Goal: Task Accomplishment & Management: Use online tool/utility

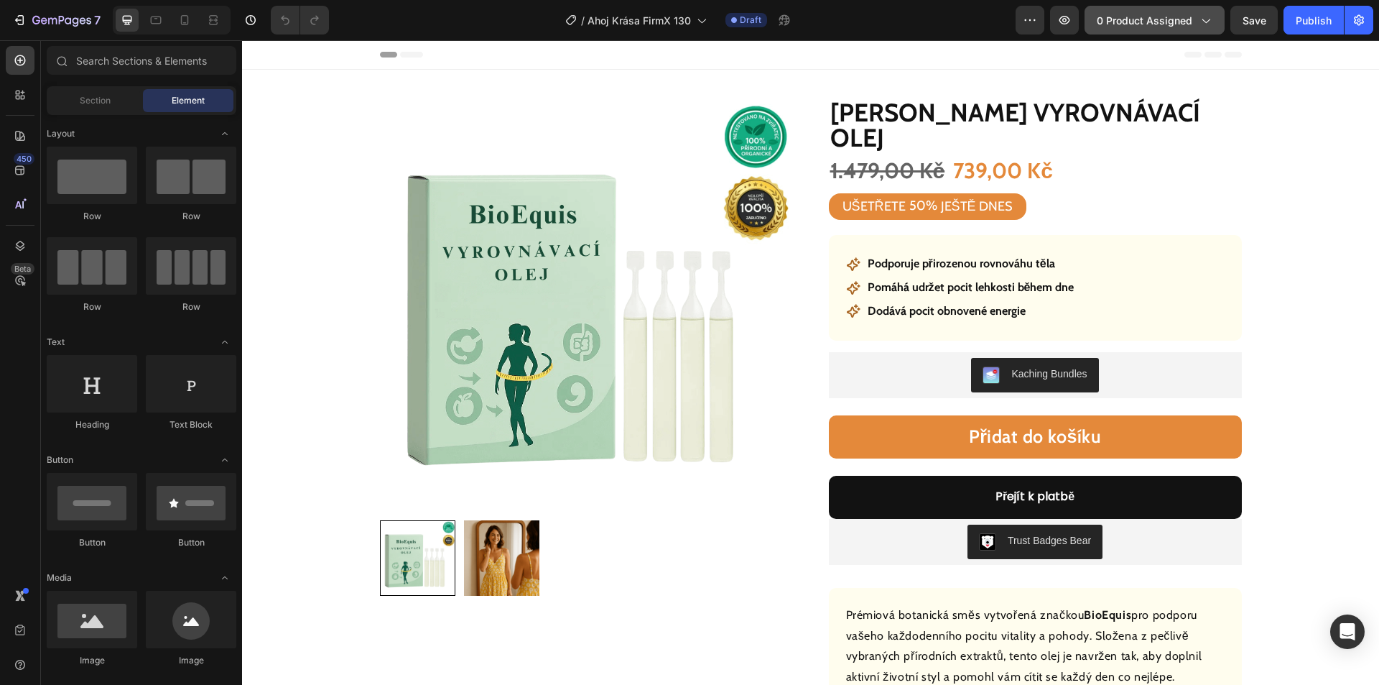
click at [1121, 29] on button "0 product assigned" at bounding box center [1155, 20] width 140 height 29
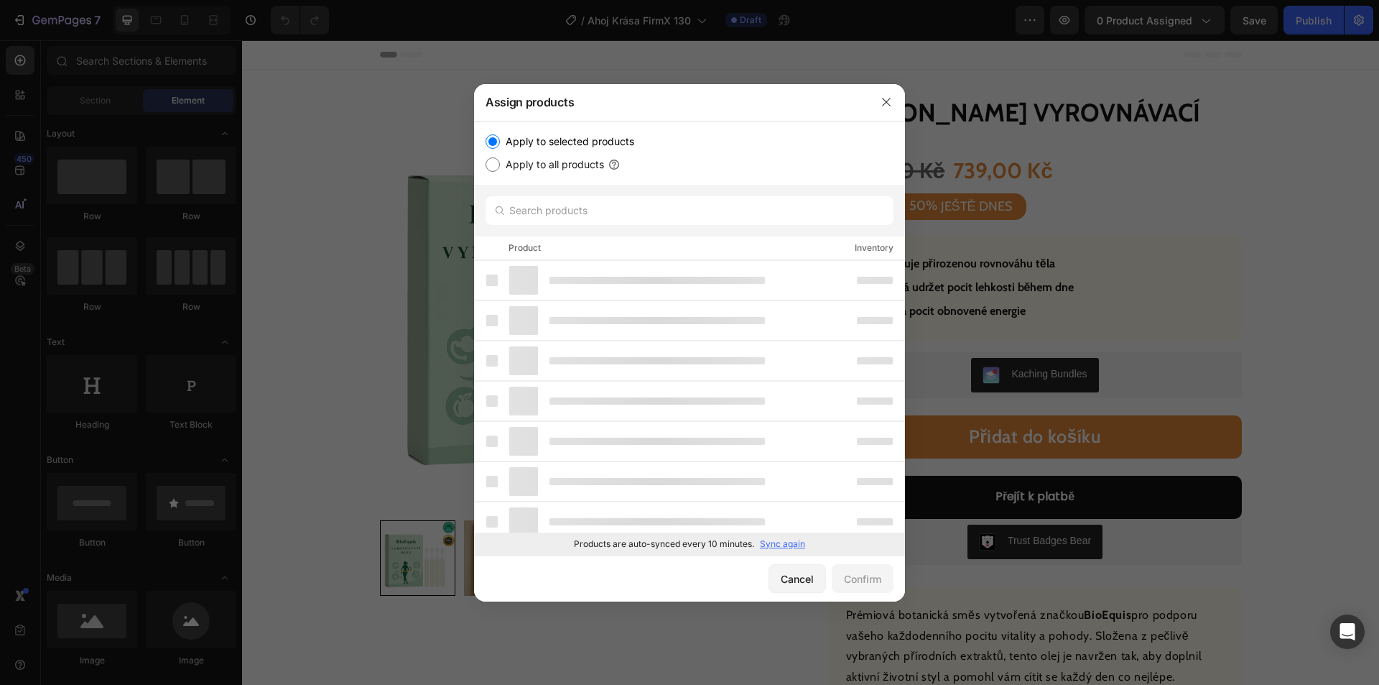
click at [775, 543] on p "Sync again" at bounding box center [782, 543] width 45 height 13
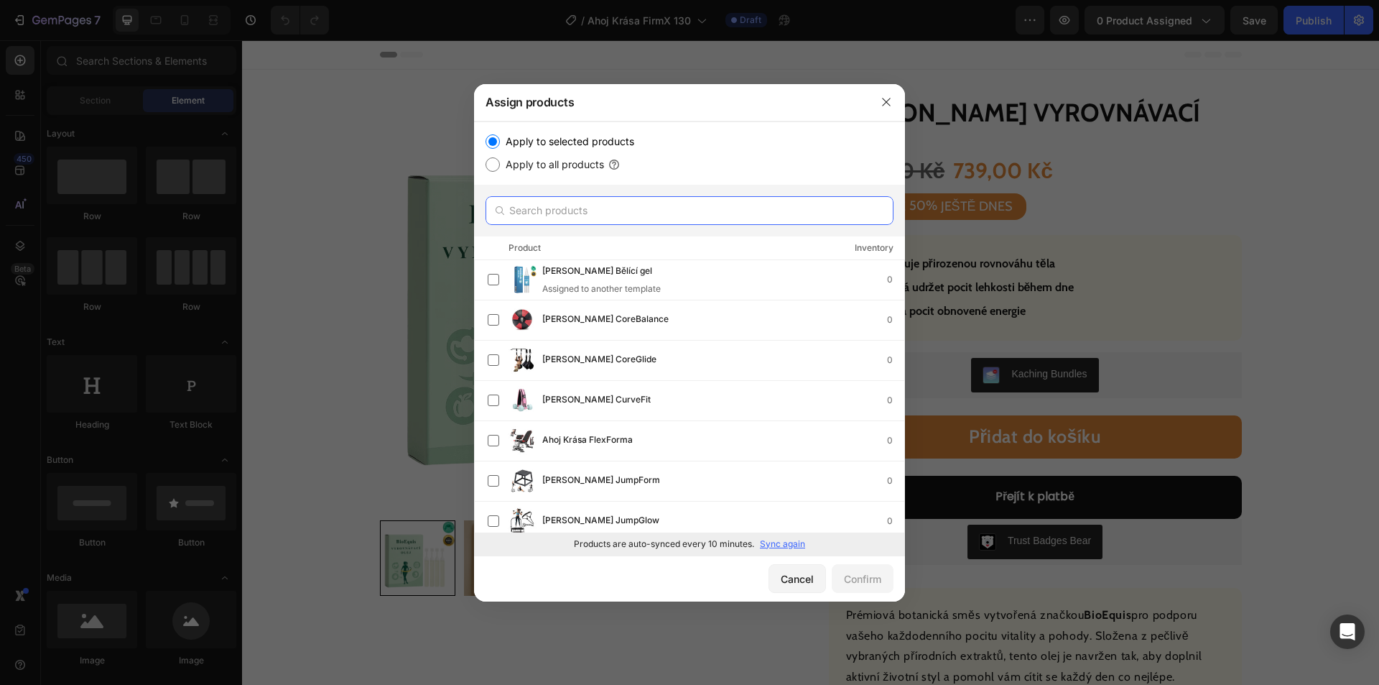
click at [580, 201] on input "text" at bounding box center [690, 210] width 408 height 29
paste input "[PERSON_NAME] Revitalizační inhalátor"
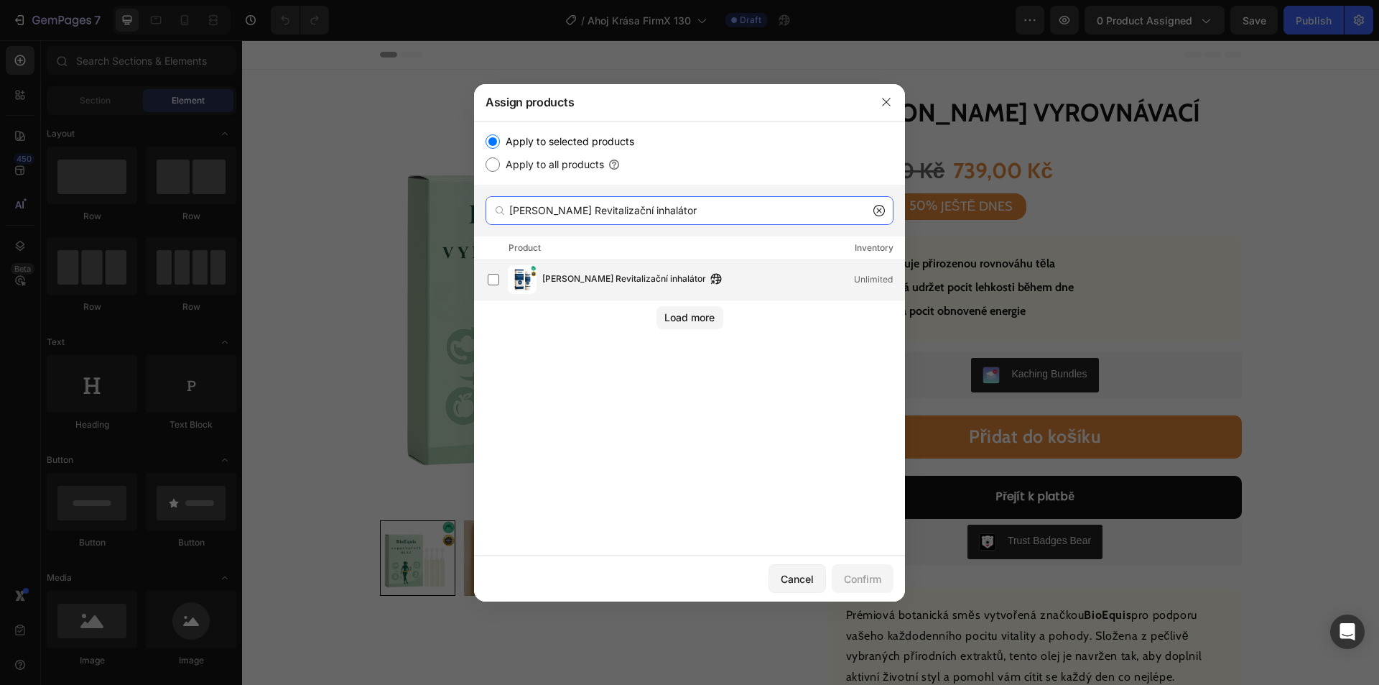
type input "[PERSON_NAME] Revitalizační inhalátor"
click at [608, 282] on span "[PERSON_NAME] Revitalizační inhalátor" at bounding box center [624, 280] width 164 height 16
click at [866, 571] on div "Confirm" at bounding box center [862, 578] width 37 height 15
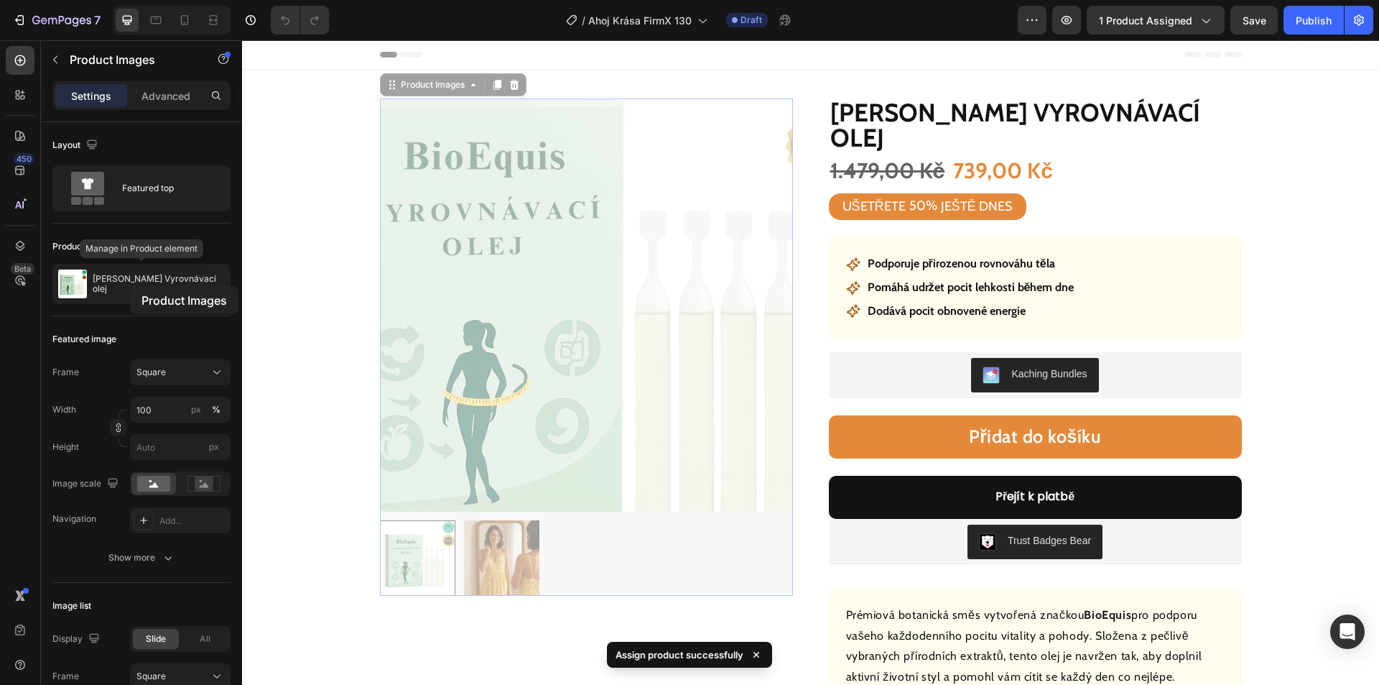
drag, startPoint x: 352, startPoint y: 290, endPoint x: 141, endPoint y: 300, distance: 211.4
click at [130, 286] on p "[PERSON_NAME] Vyrovnávací olej" at bounding box center [159, 284] width 132 height 20
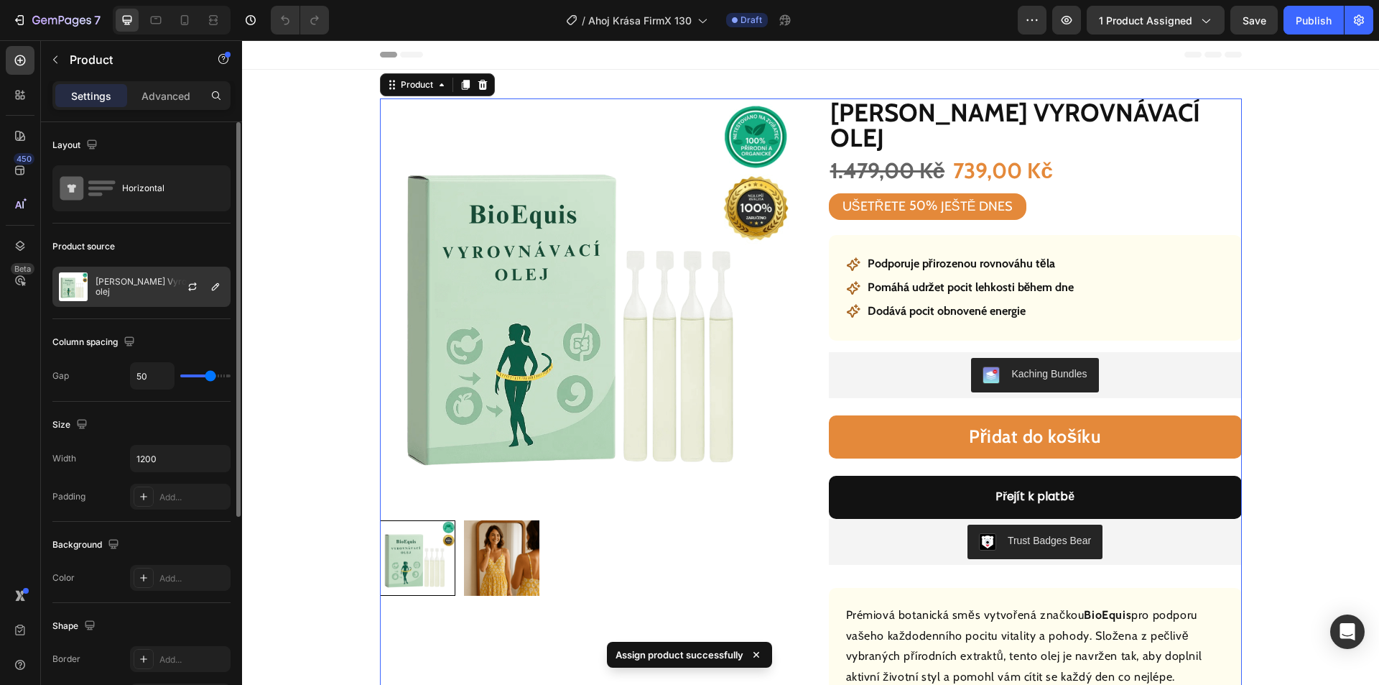
click at [127, 287] on p "[PERSON_NAME] Vyrovnávací olej" at bounding box center [160, 287] width 129 height 20
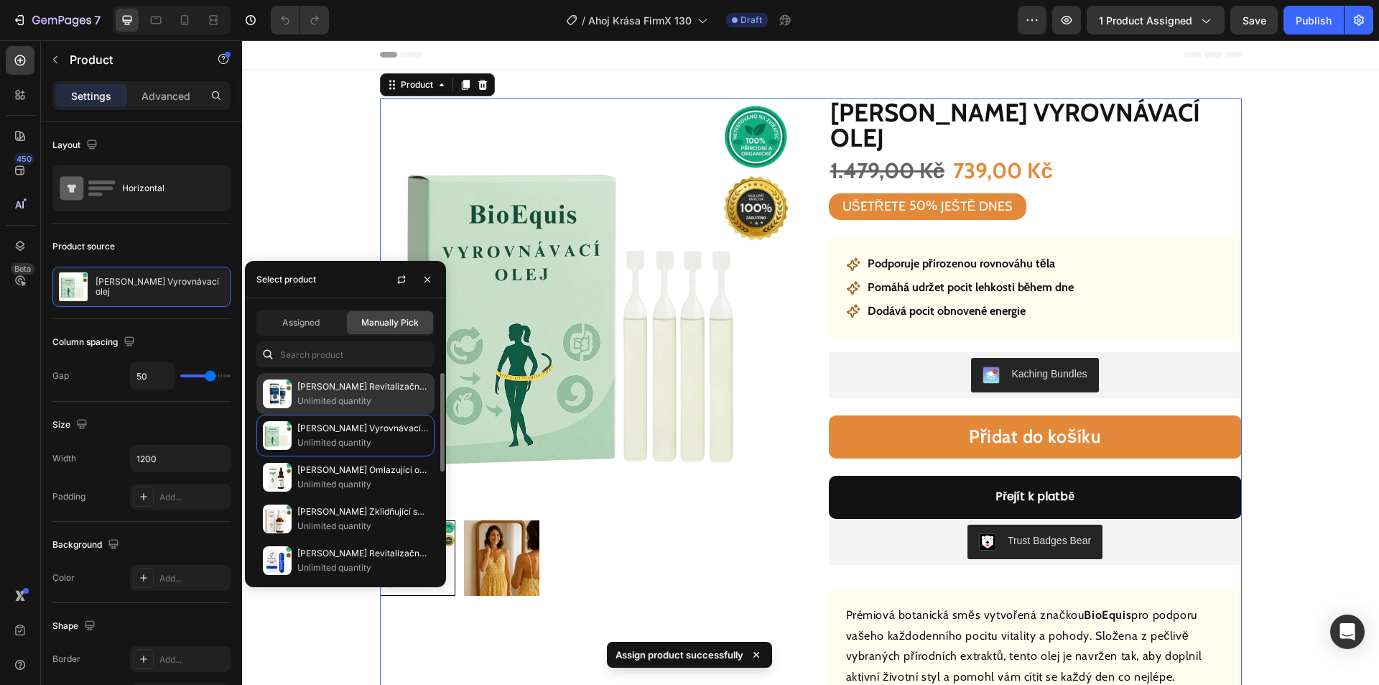
click at [330, 394] on p "Unlimited quantity" at bounding box center [362, 401] width 131 height 14
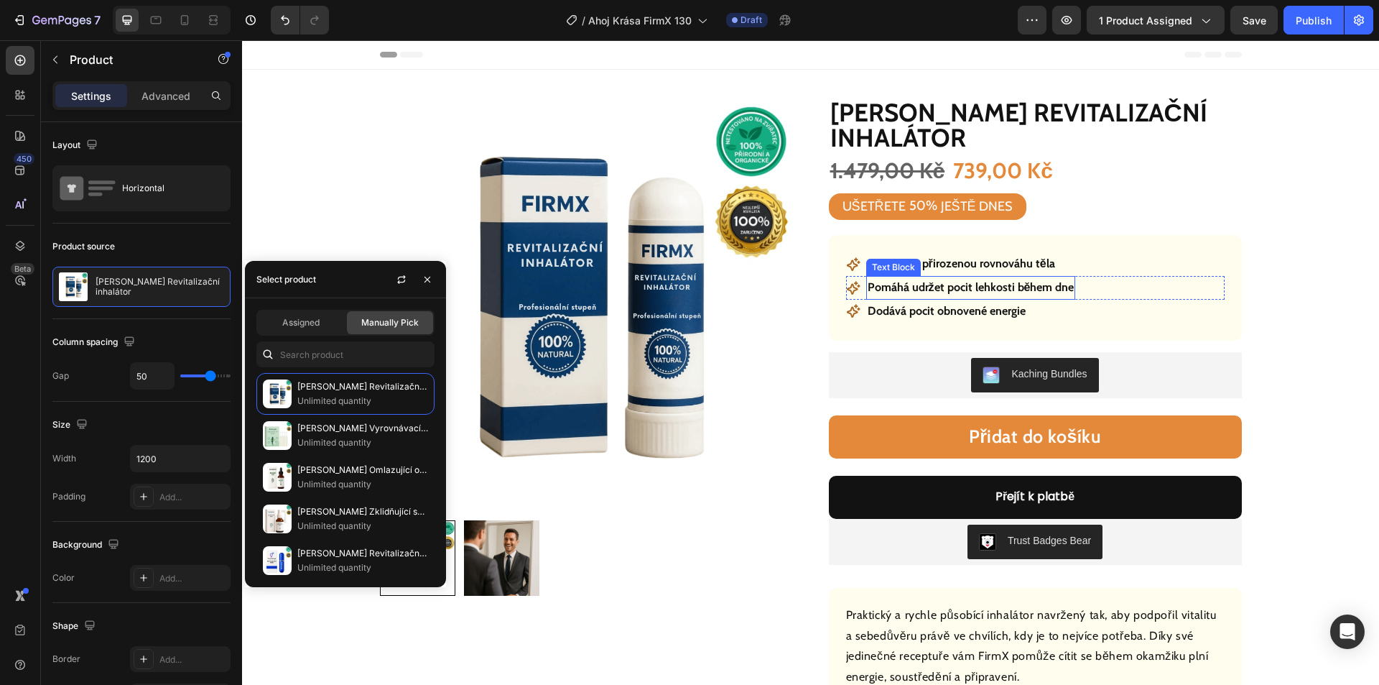
click at [954, 270] on p "Podporuje přirozenou rovnováhu těla" at bounding box center [961, 264] width 187 height 21
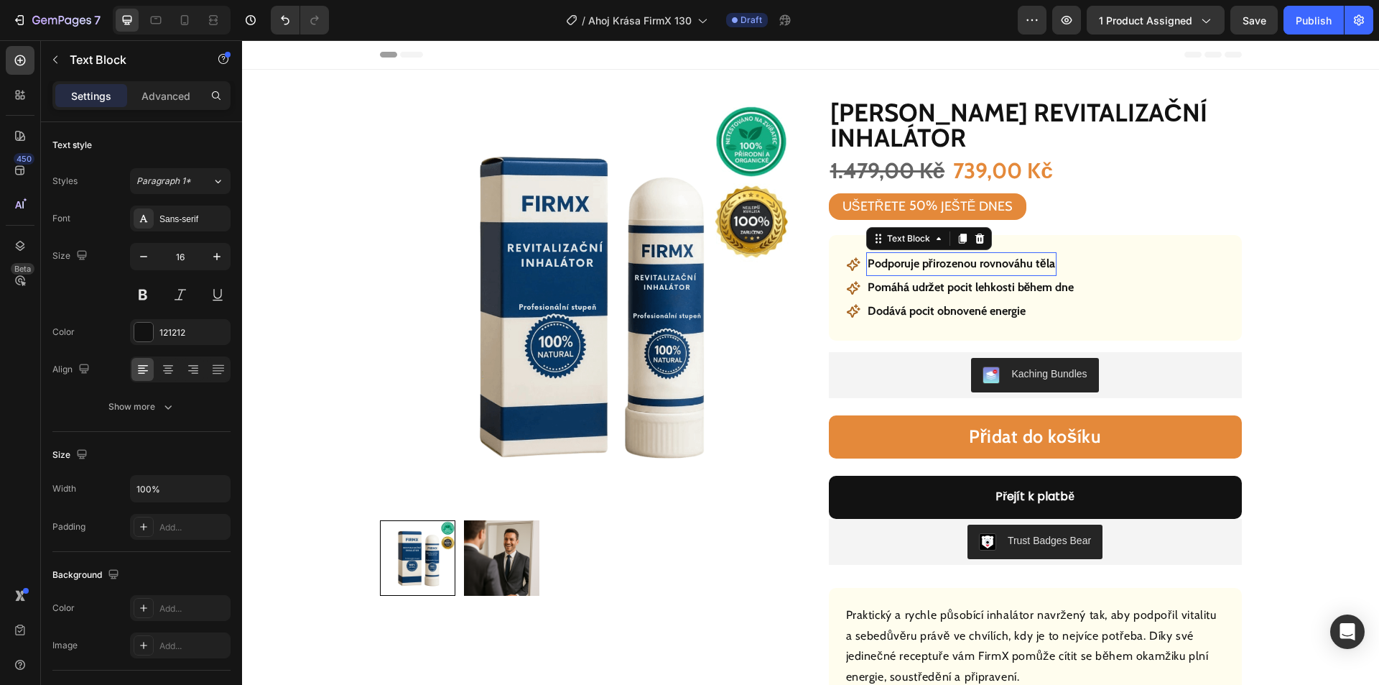
click at [956, 264] on p "Podporuje přirozenou rovnováhu těla" at bounding box center [961, 264] width 187 height 21
click at [939, 290] on p "Pomáhá udržet pocit lehkosti během dne" at bounding box center [971, 287] width 207 height 21
click at [940, 289] on p "Pomáhá udržet pocit lehkosti během dne" at bounding box center [971, 287] width 207 height 21
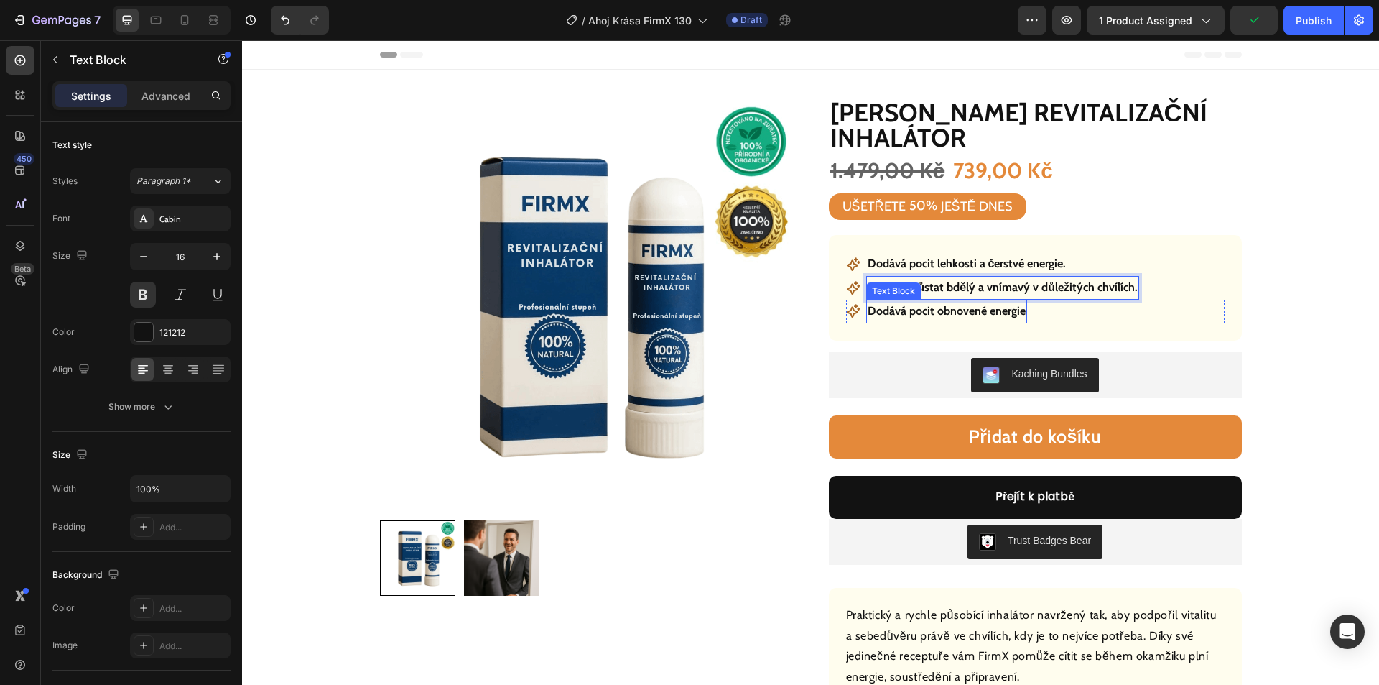
click at [935, 313] on p "Dodává pocit obnovené energie" at bounding box center [947, 311] width 158 height 21
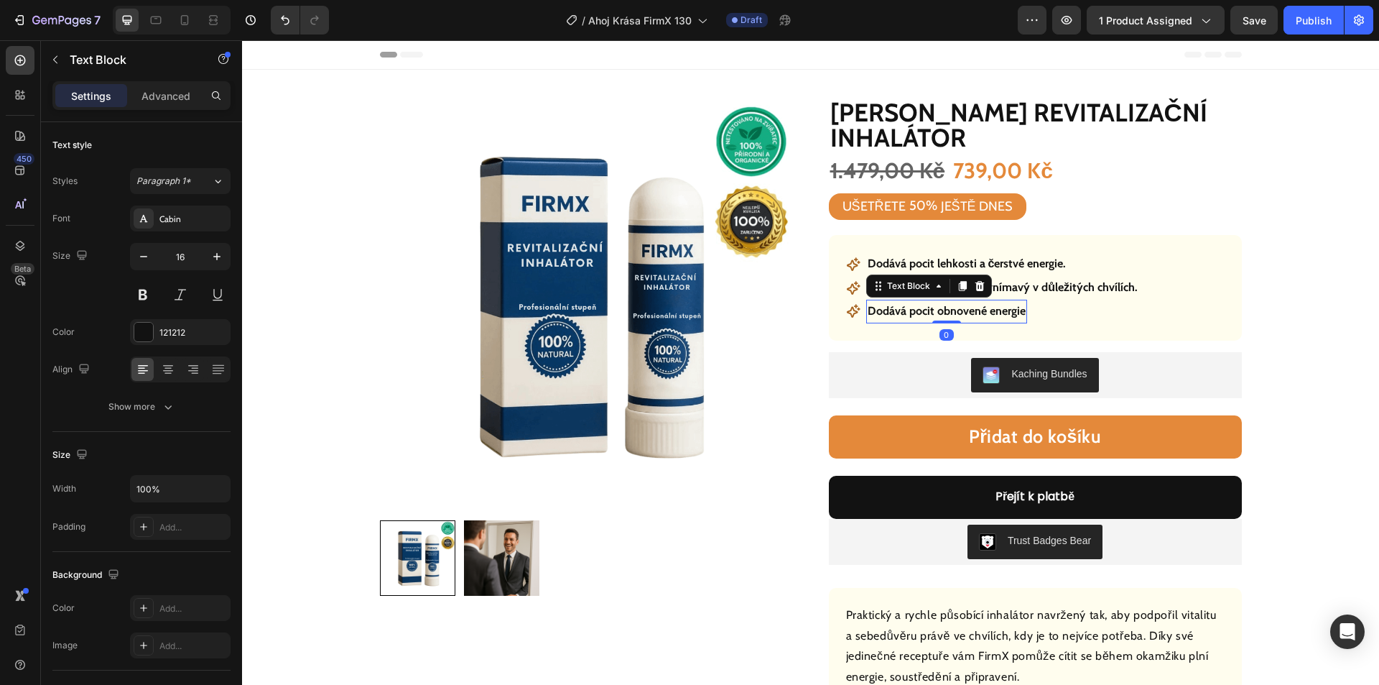
click at [935, 313] on p "Dodává pocit obnovené energie" at bounding box center [947, 311] width 158 height 21
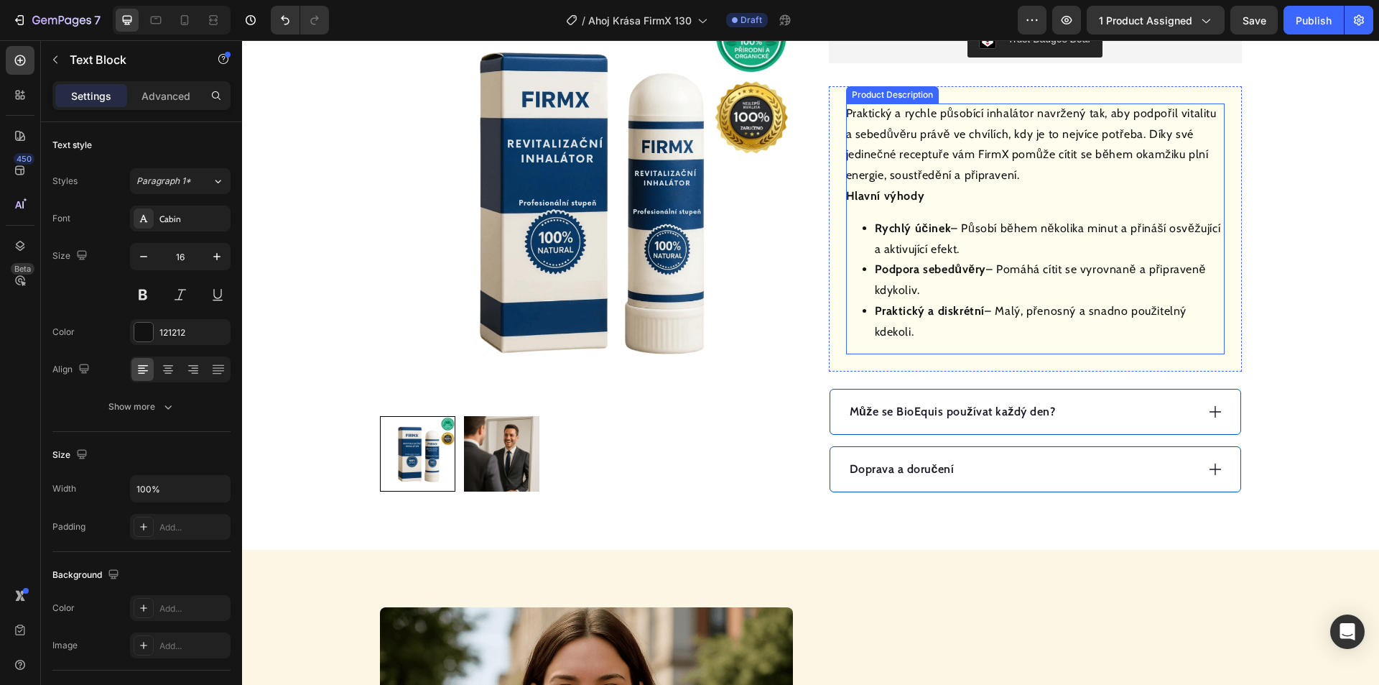
scroll to position [646, 0]
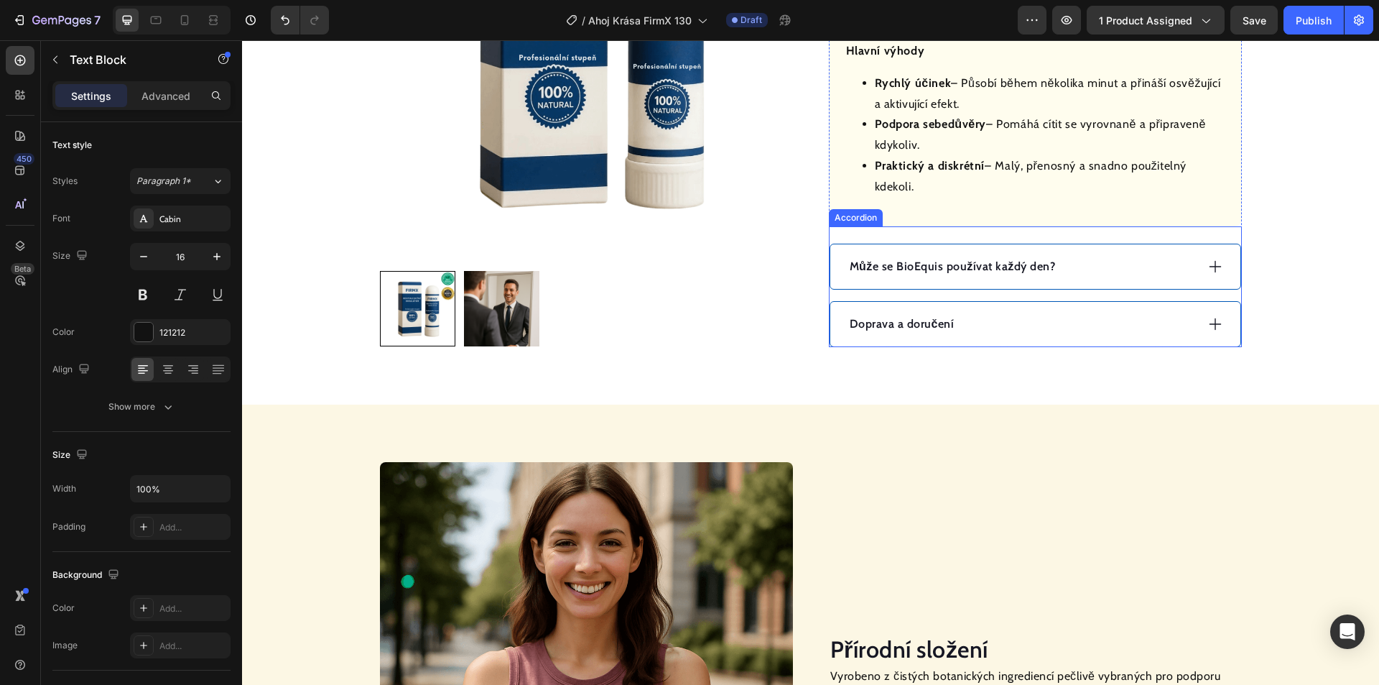
click at [1067, 266] on div "Může se BioEquis používat každý den?" at bounding box center [1022, 267] width 348 height 22
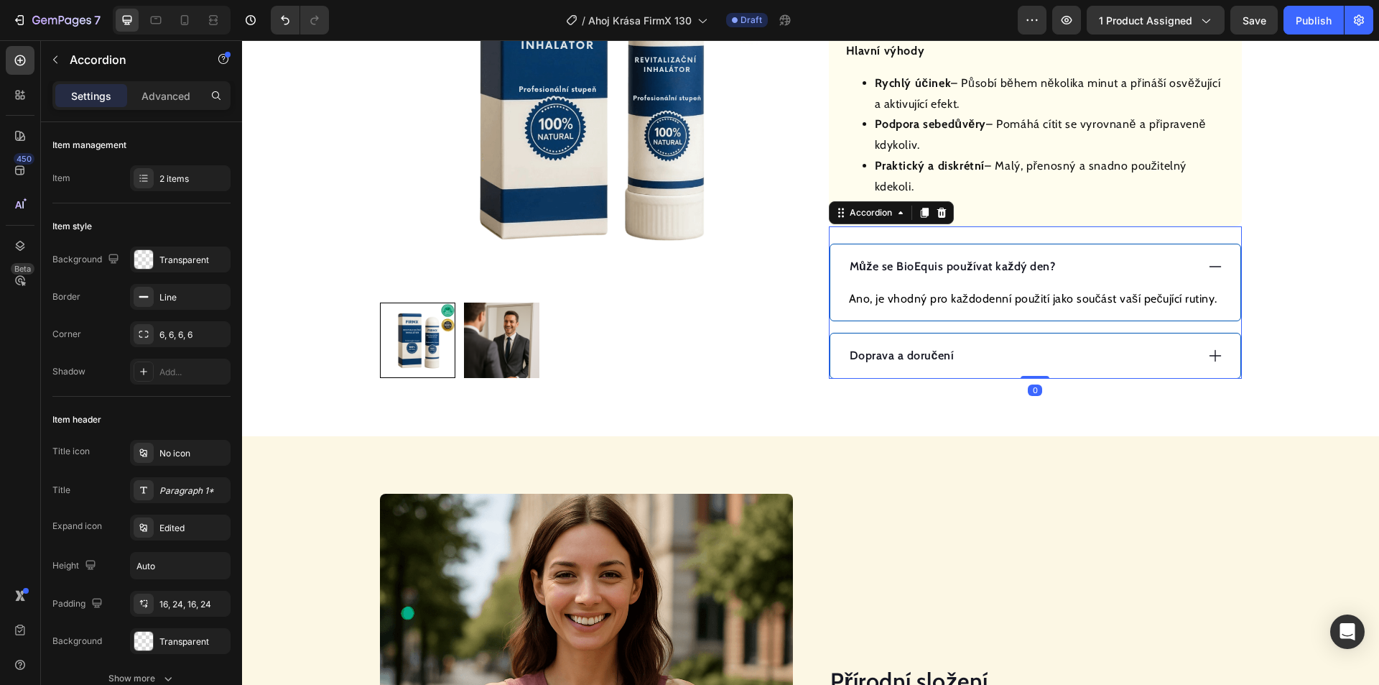
click at [960, 265] on p "Může se BioEquis používat každý den?" at bounding box center [953, 266] width 206 height 17
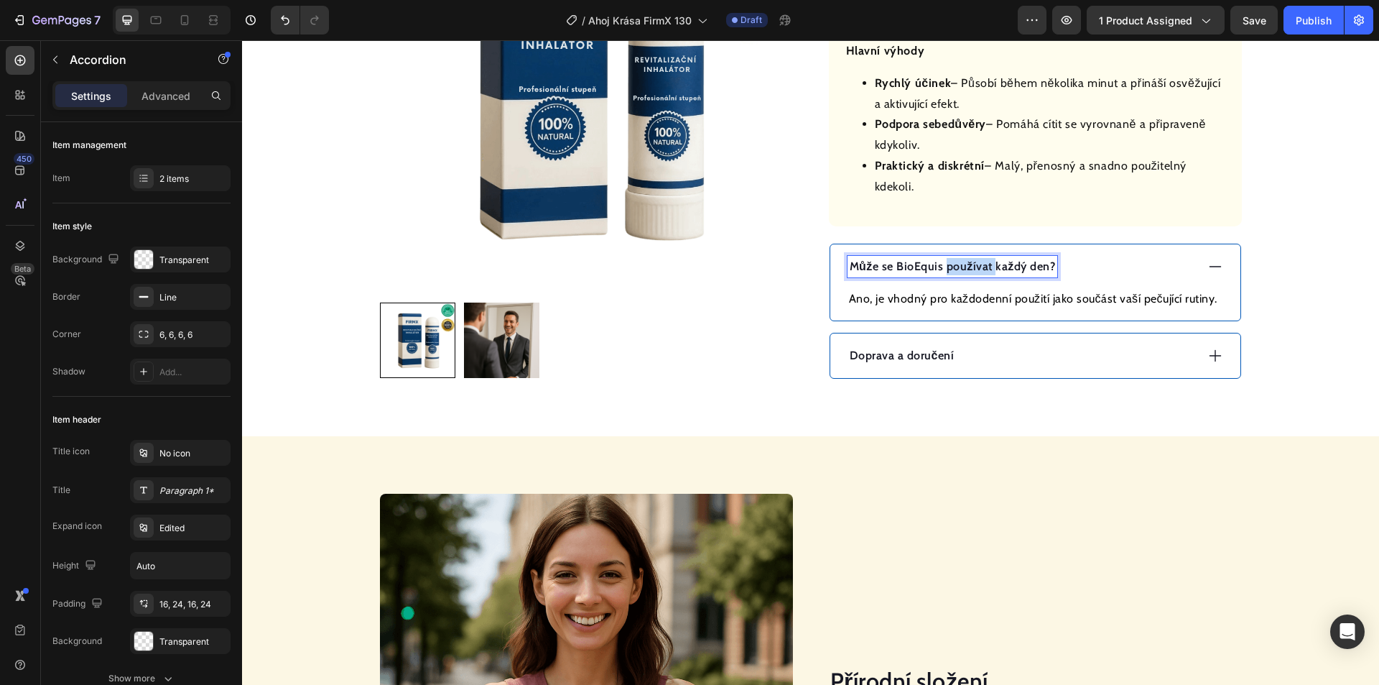
click at [960, 265] on p "Může se BioEquis používat každý den?" at bounding box center [953, 266] width 206 height 17
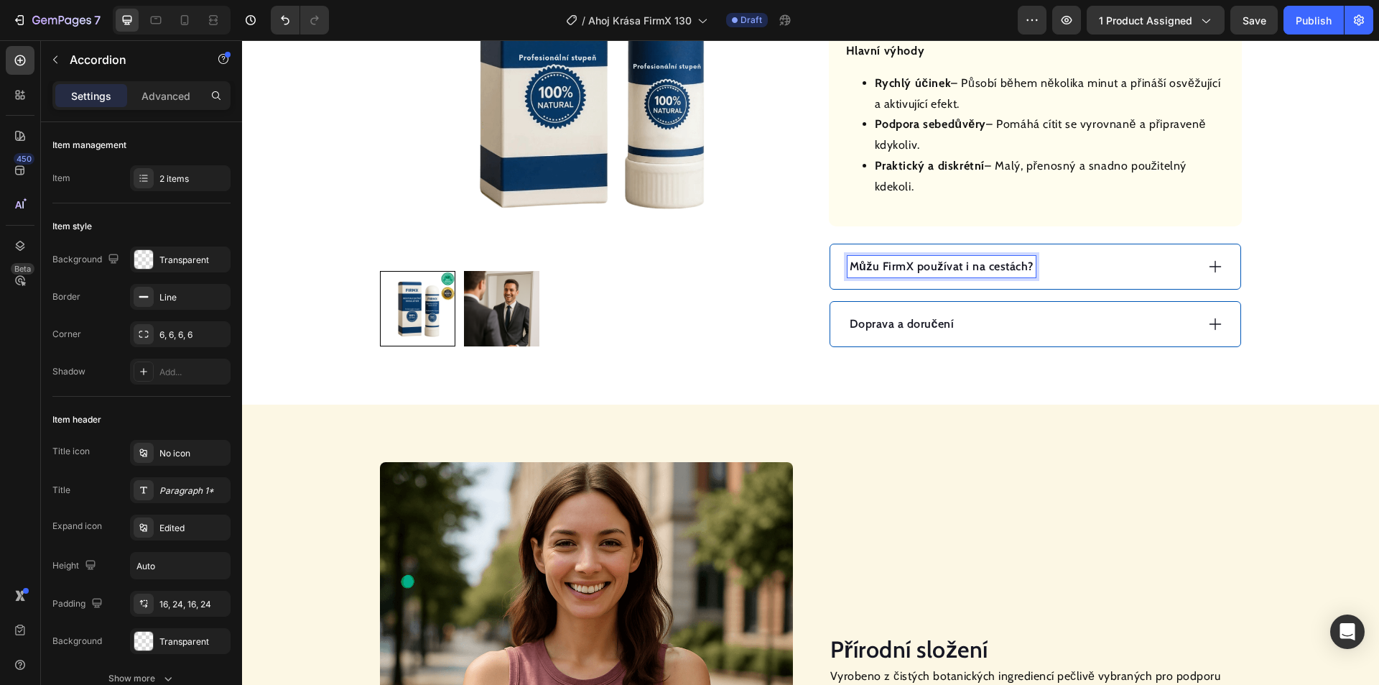
click at [1076, 264] on div "Můžu FirmX používat i na cestách?" at bounding box center [1022, 267] width 348 height 22
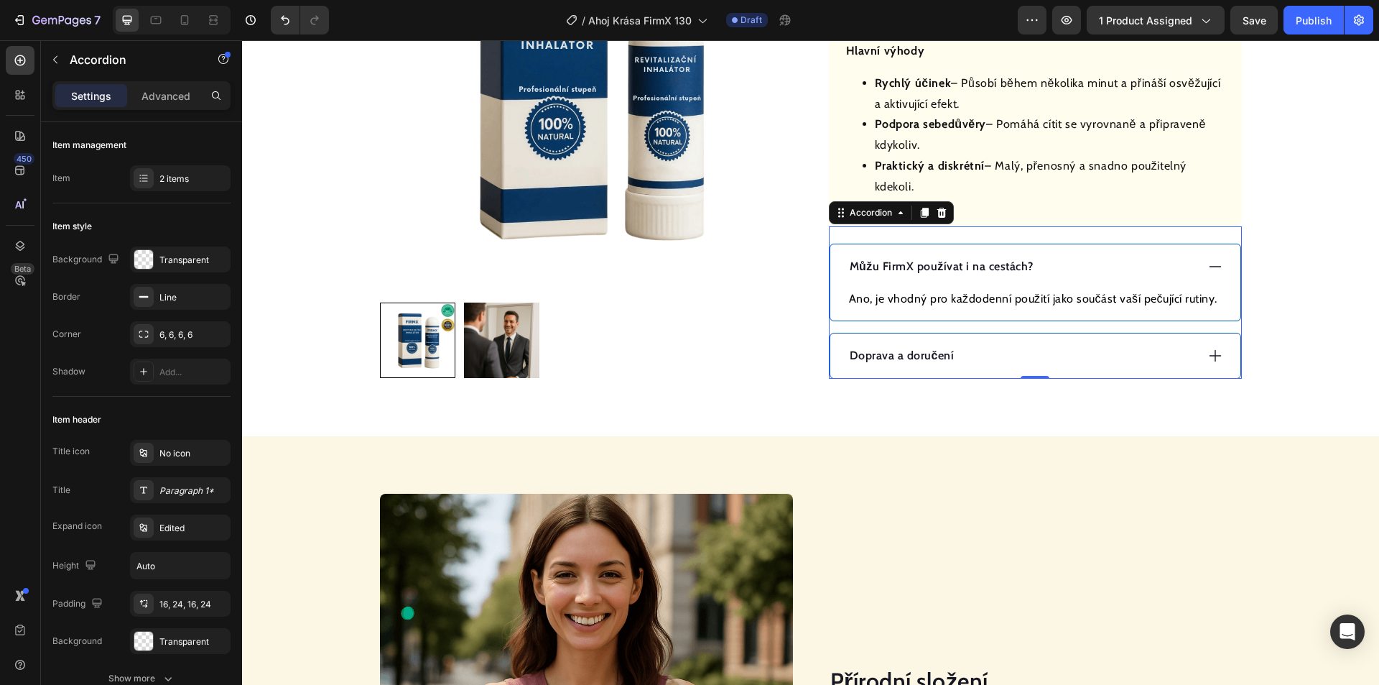
click at [991, 305] on p "Ano, je vhodný pro každodenní použití jako součást vaší pečující rutiny." at bounding box center [1035, 298] width 373 height 17
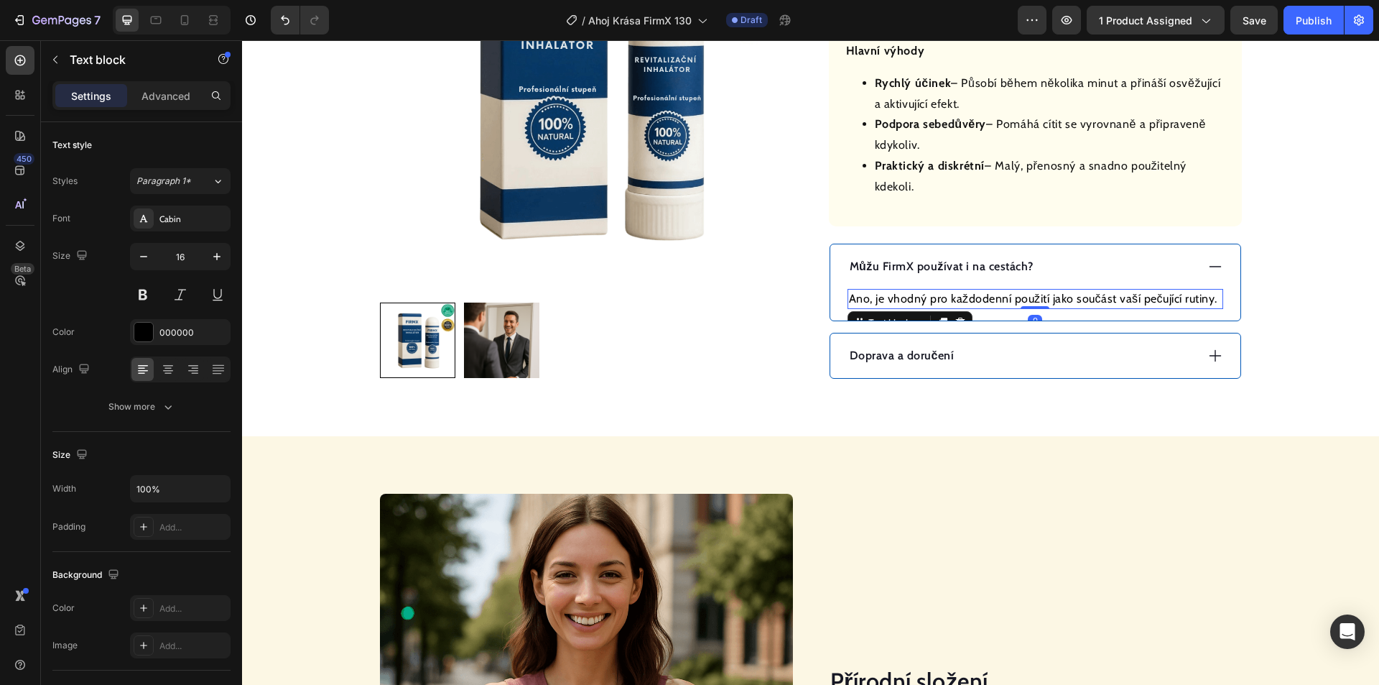
click at [991, 299] on p "Ano, je vhodný pro každodenní použití jako součást vaší pečující rutiny." at bounding box center [1035, 298] width 373 height 17
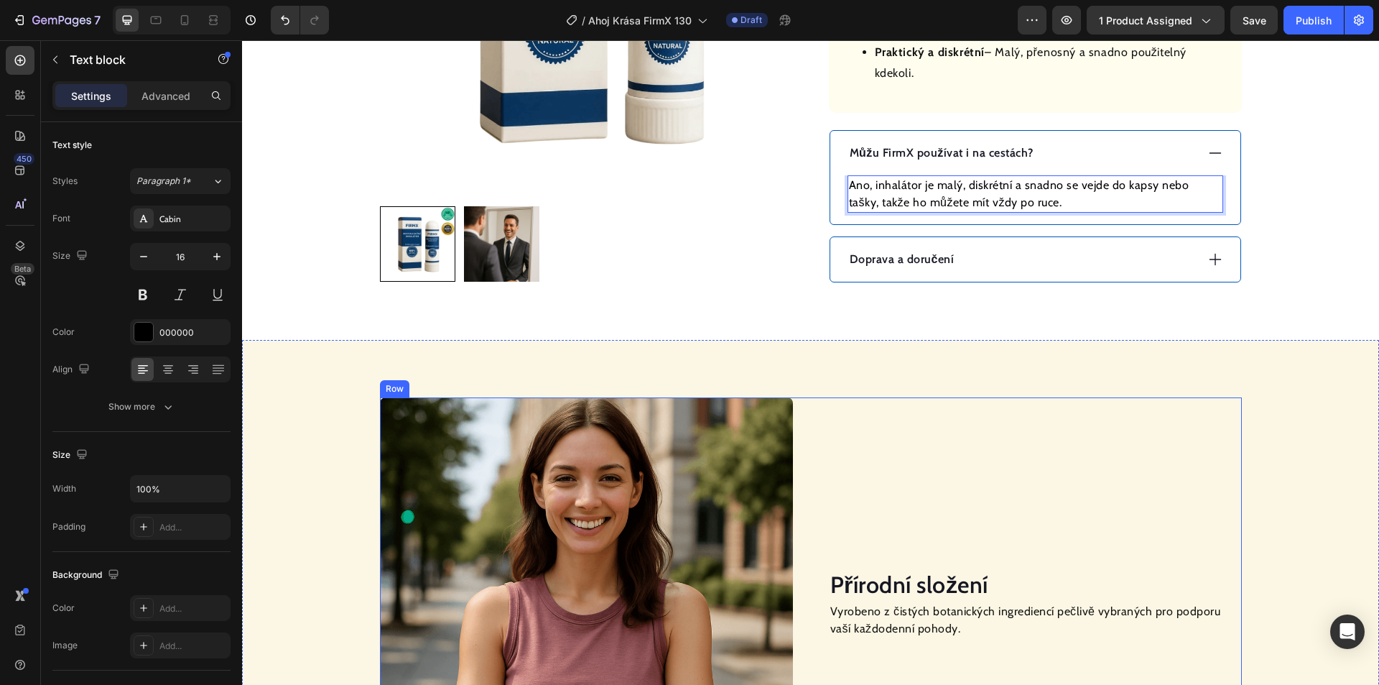
scroll to position [1006, 0]
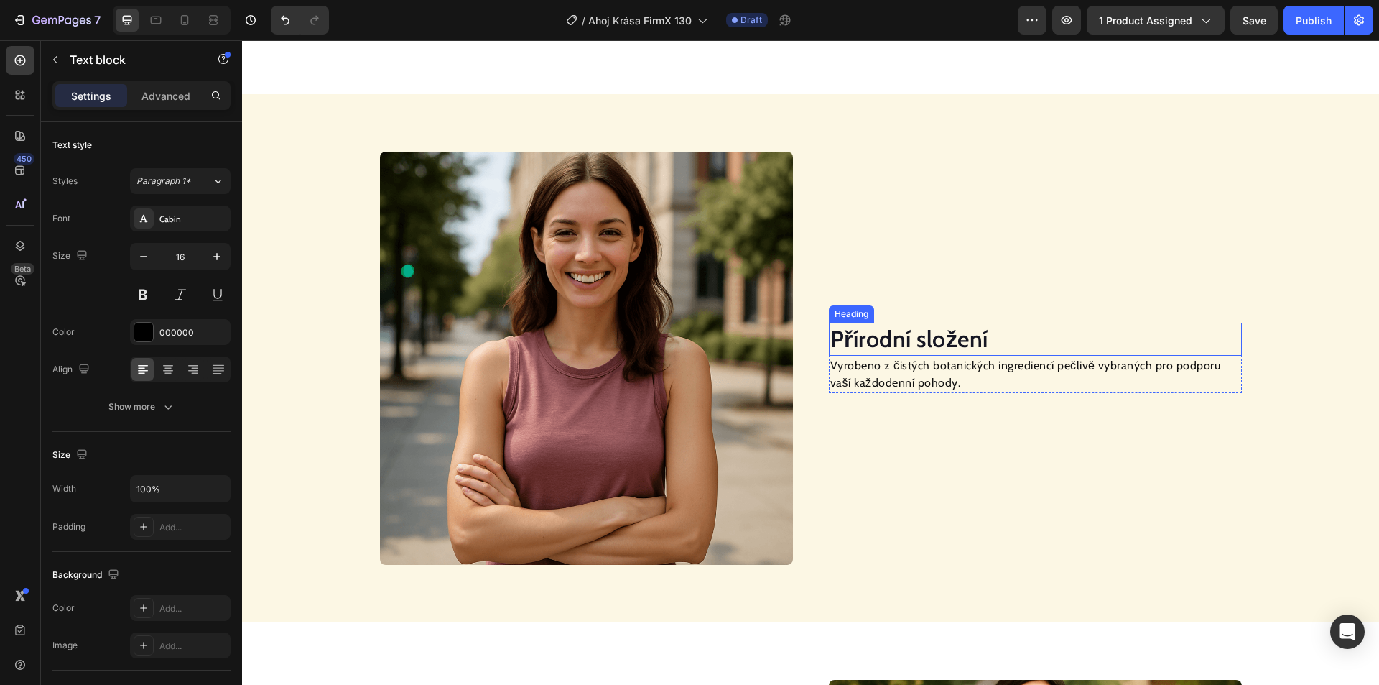
click at [911, 338] on h2 "Přírodní složení" at bounding box center [1035, 339] width 413 height 33
click at [912, 338] on h2 "Přírodní složení" at bounding box center [1035, 339] width 413 height 33
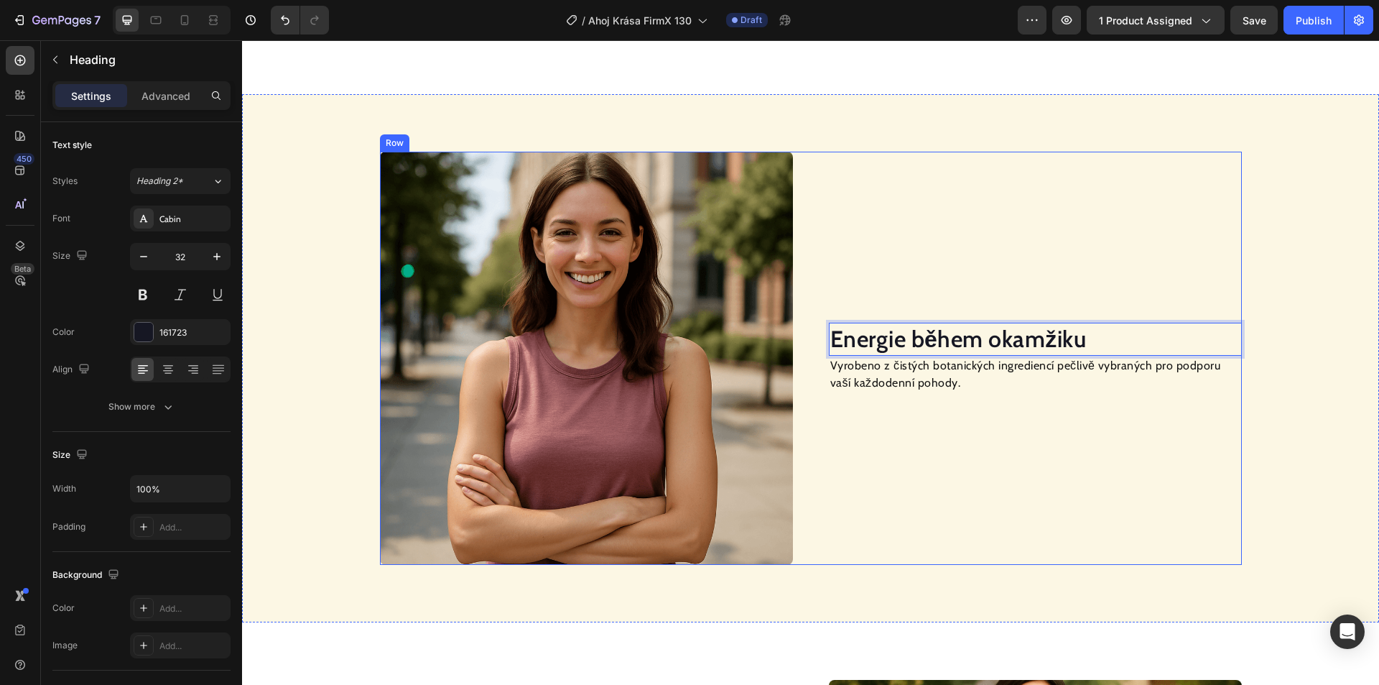
click at [884, 380] on p "Vyrobeno z čistých botanických ingrediencí pečlivě vybraných pro podporu vaší k…" at bounding box center [1035, 374] width 410 height 34
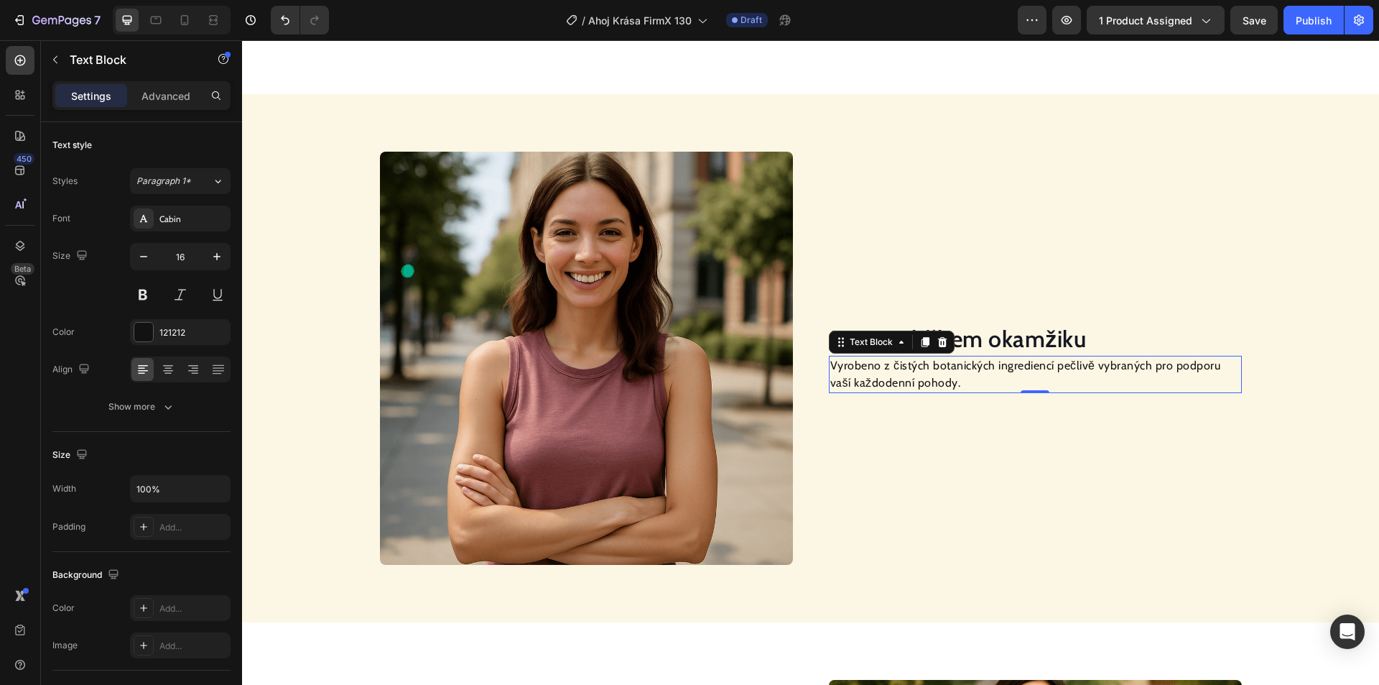
click at [884, 380] on p "Vyrobeno z čistých botanických ingrediencí pečlivě vybraných pro podporu vaší k…" at bounding box center [1035, 374] width 410 height 34
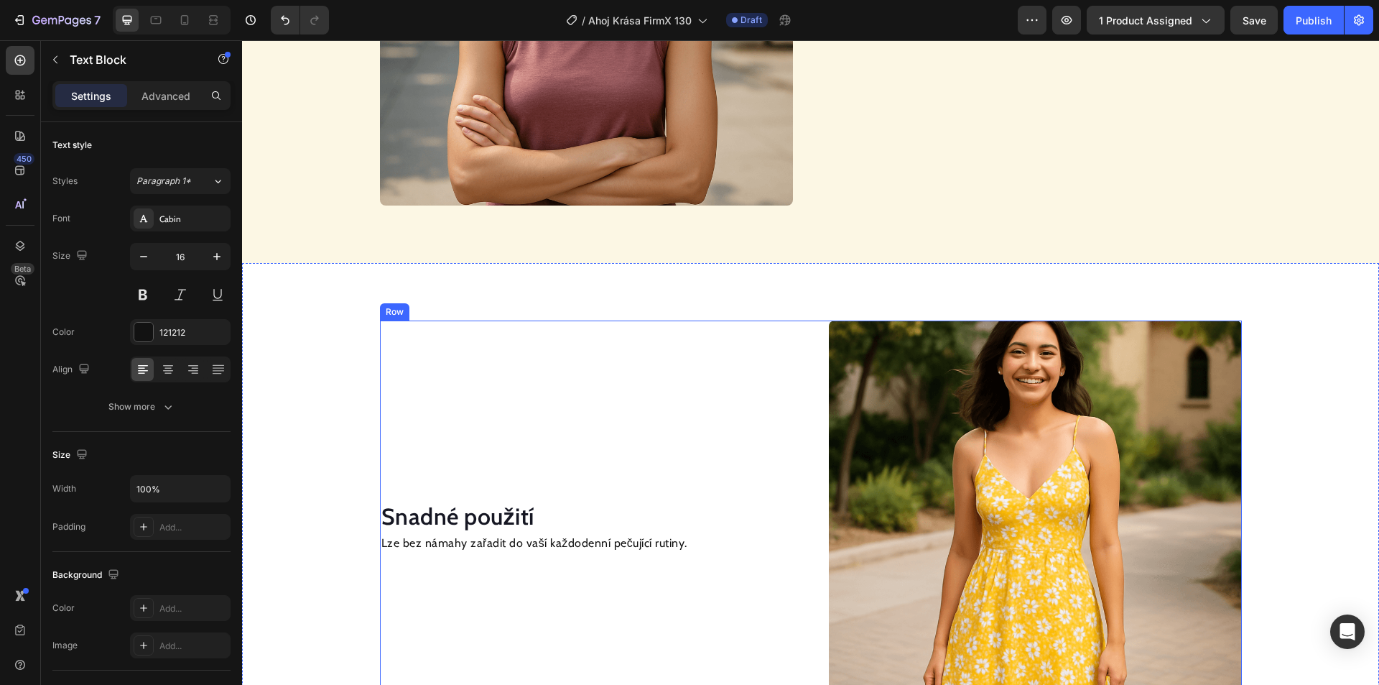
scroll to position [1437, 0]
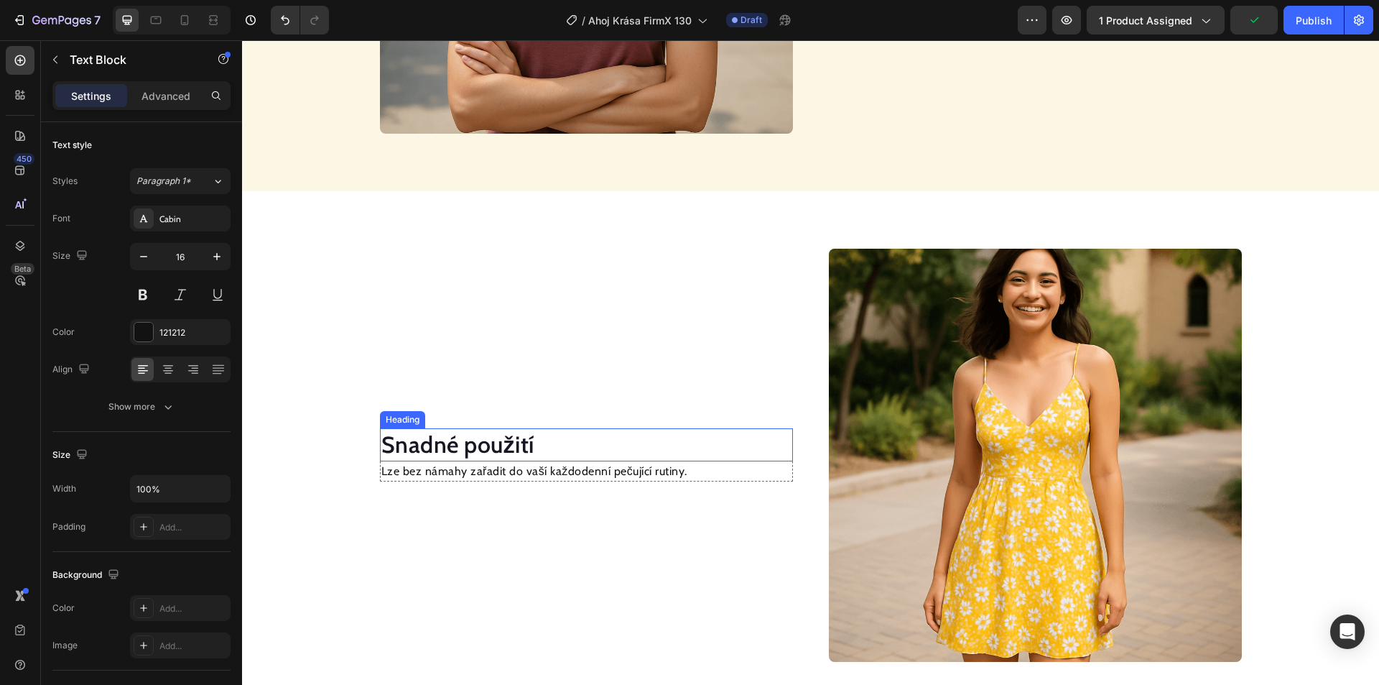
click at [507, 446] on h2 "Snadné použití" at bounding box center [586, 444] width 413 height 33
click at [483, 463] on p "Lze bez námahy zařadit do vaší každodenní pečující rutiny." at bounding box center [586, 471] width 410 height 17
click at [473, 470] on p "Lze bez námahy zařadit do vaší každodenní pečující rutiny." at bounding box center [586, 471] width 410 height 17
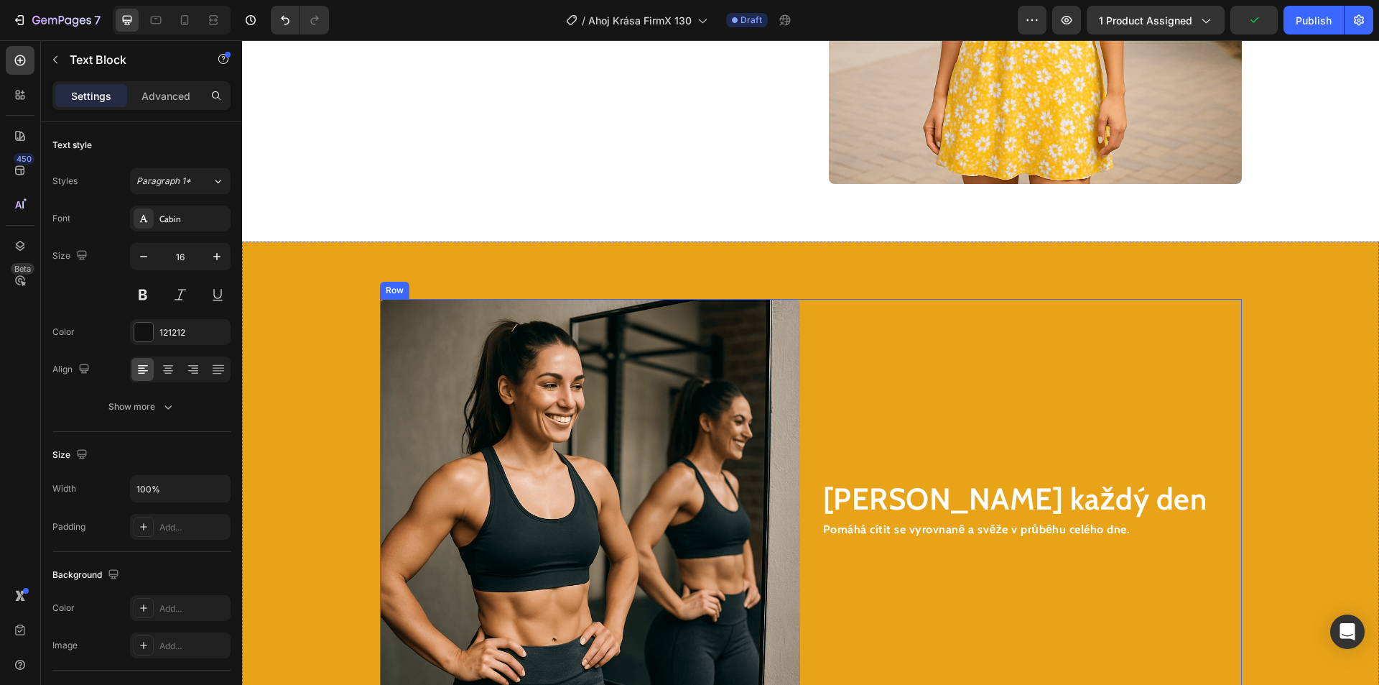
scroll to position [2003, 0]
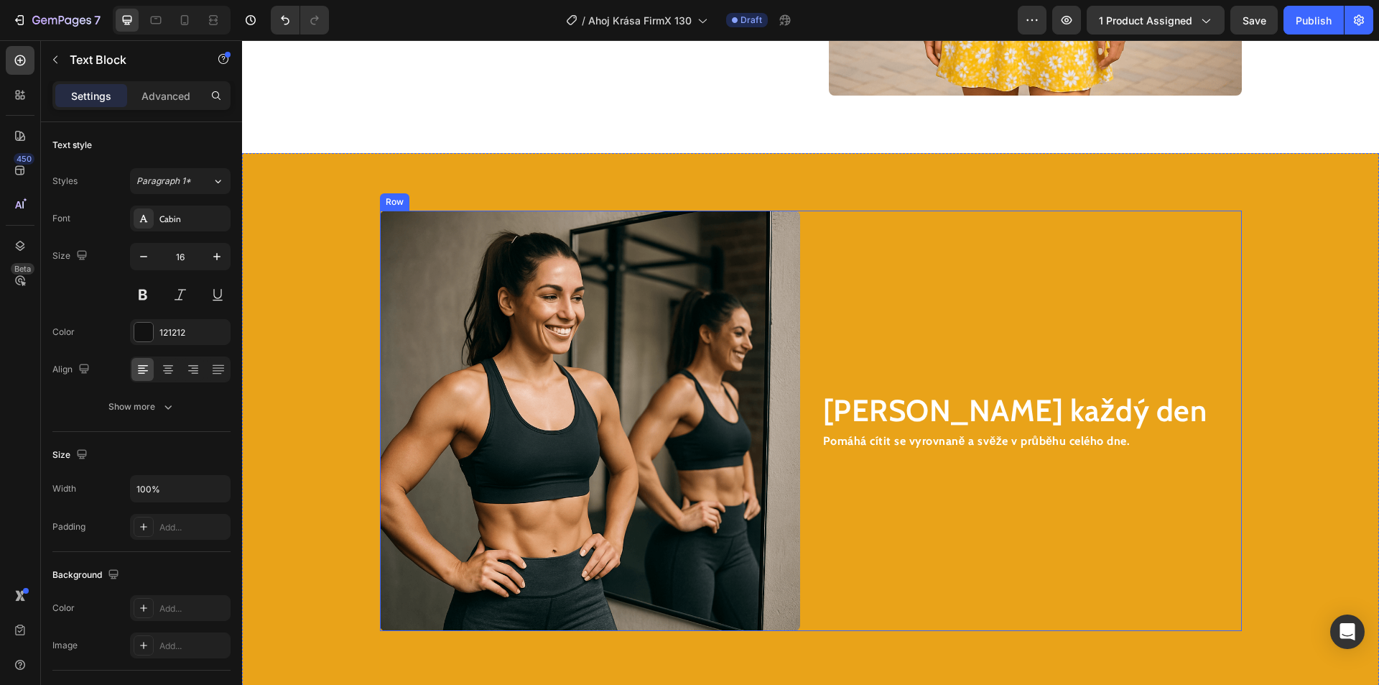
click at [866, 416] on h2 "[PERSON_NAME] každý den" at bounding box center [1032, 410] width 420 height 42
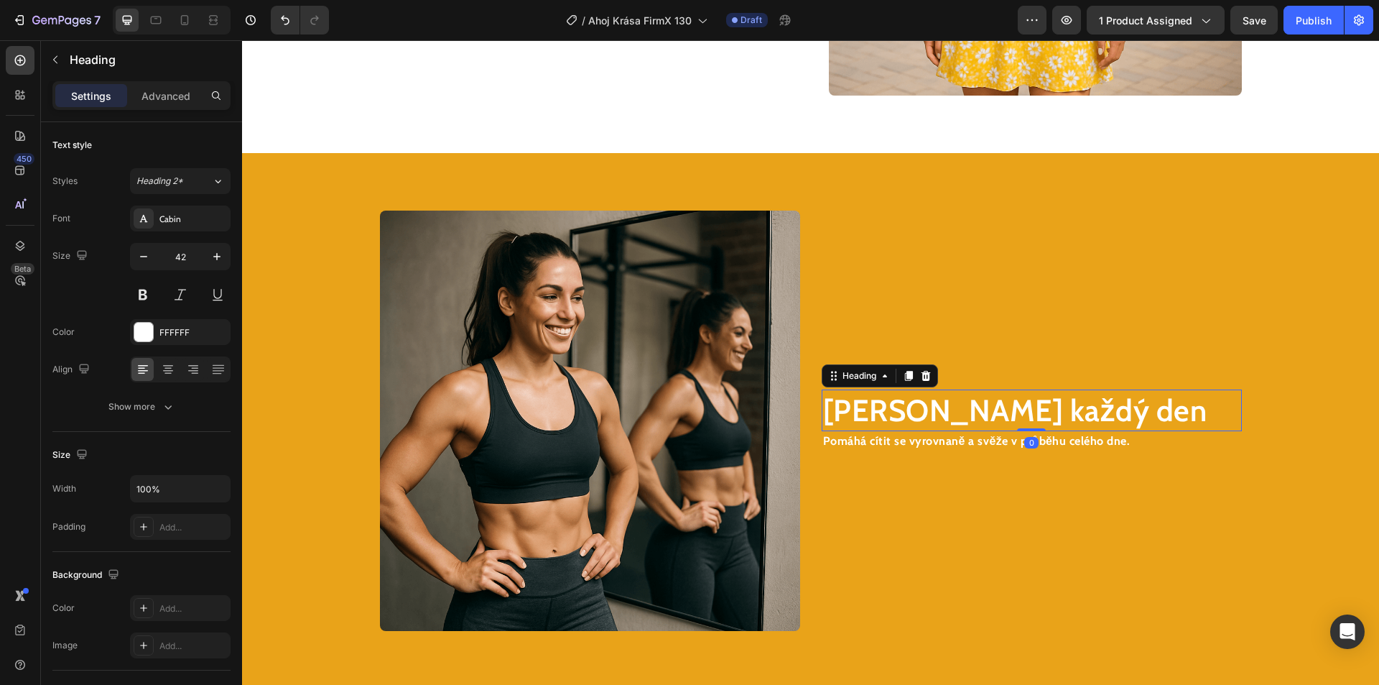
click at [868, 414] on h2 "[PERSON_NAME] každý den" at bounding box center [1032, 410] width 420 height 42
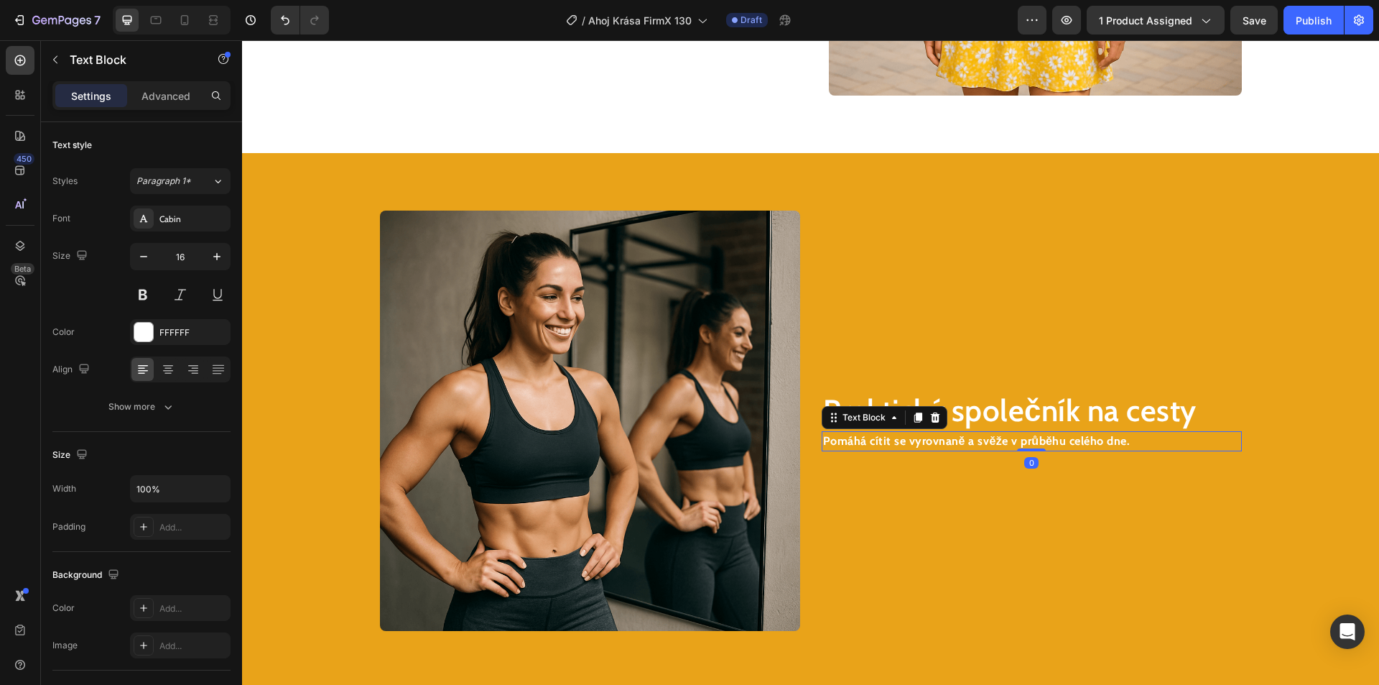
click at [905, 440] on strong "Pomáhá cítit se vyrovnaně a svěže v průběhu celého dne." at bounding box center [976, 441] width 307 height 14
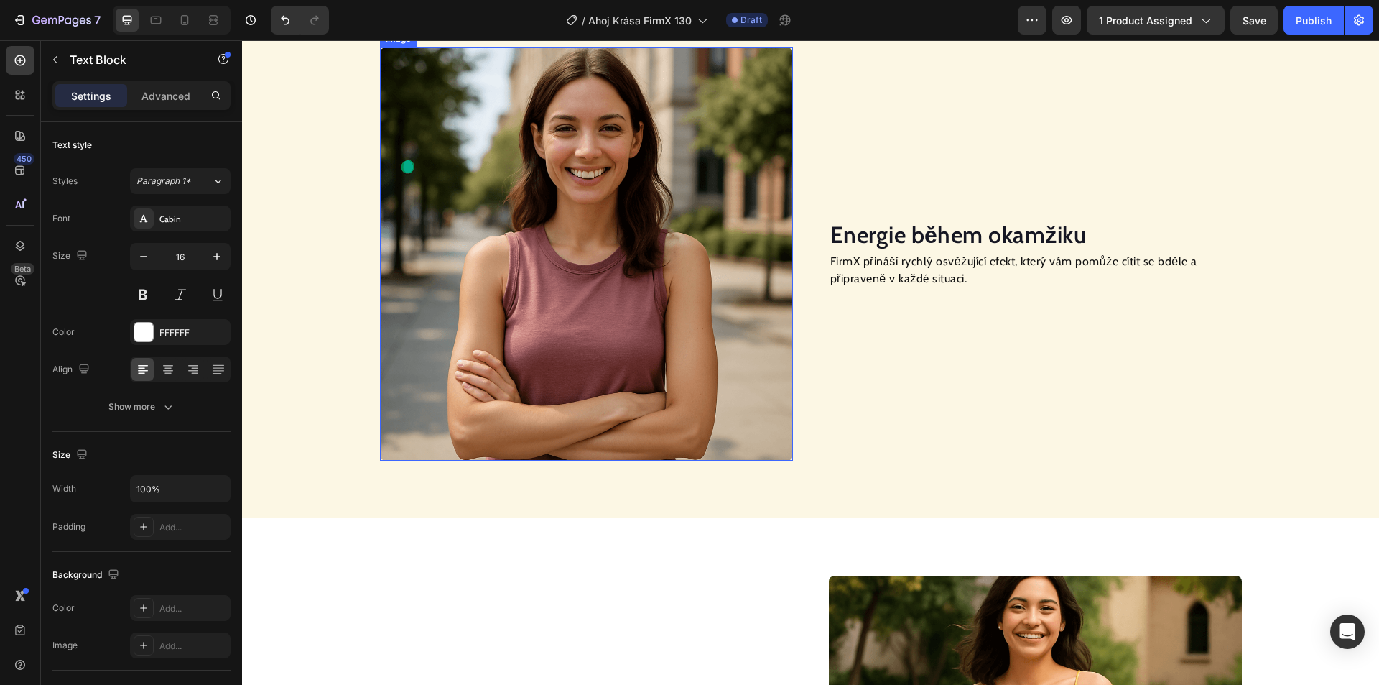
click at [621, 297] on img at bounding box center [586, 253] width 413 height 413
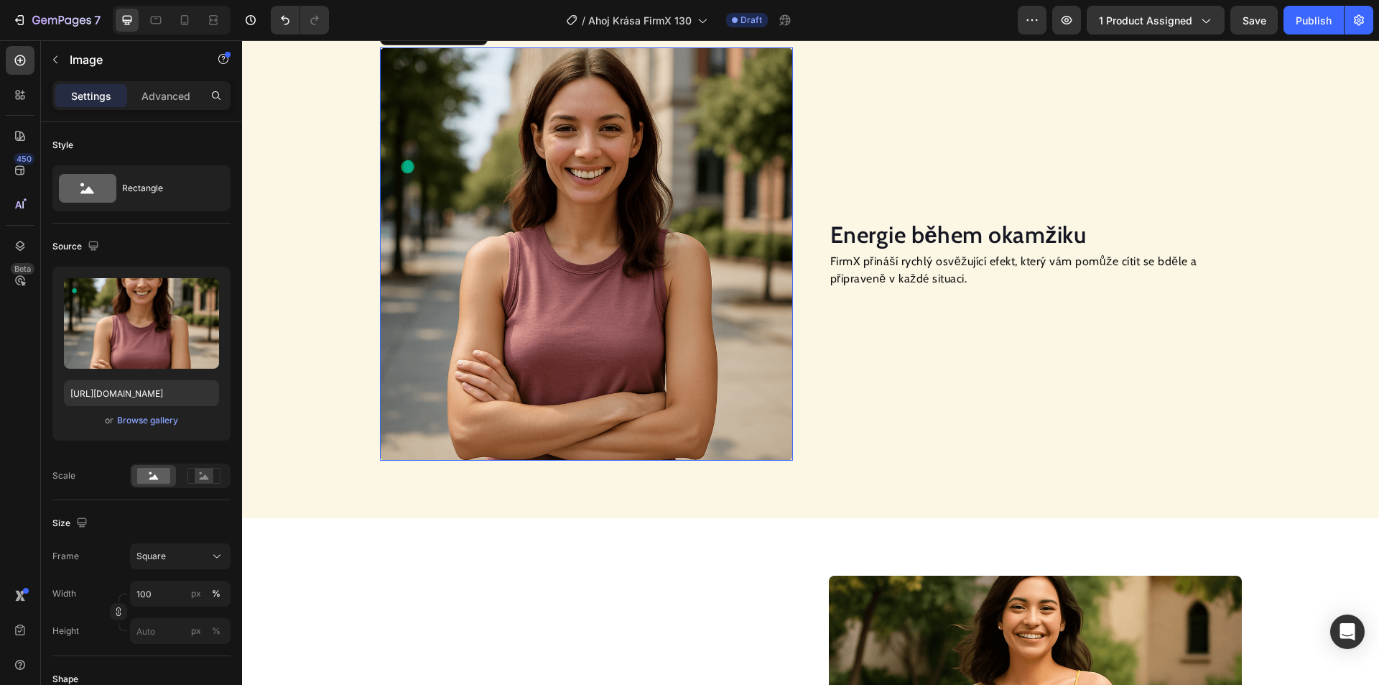
scroll to position [984, 0]
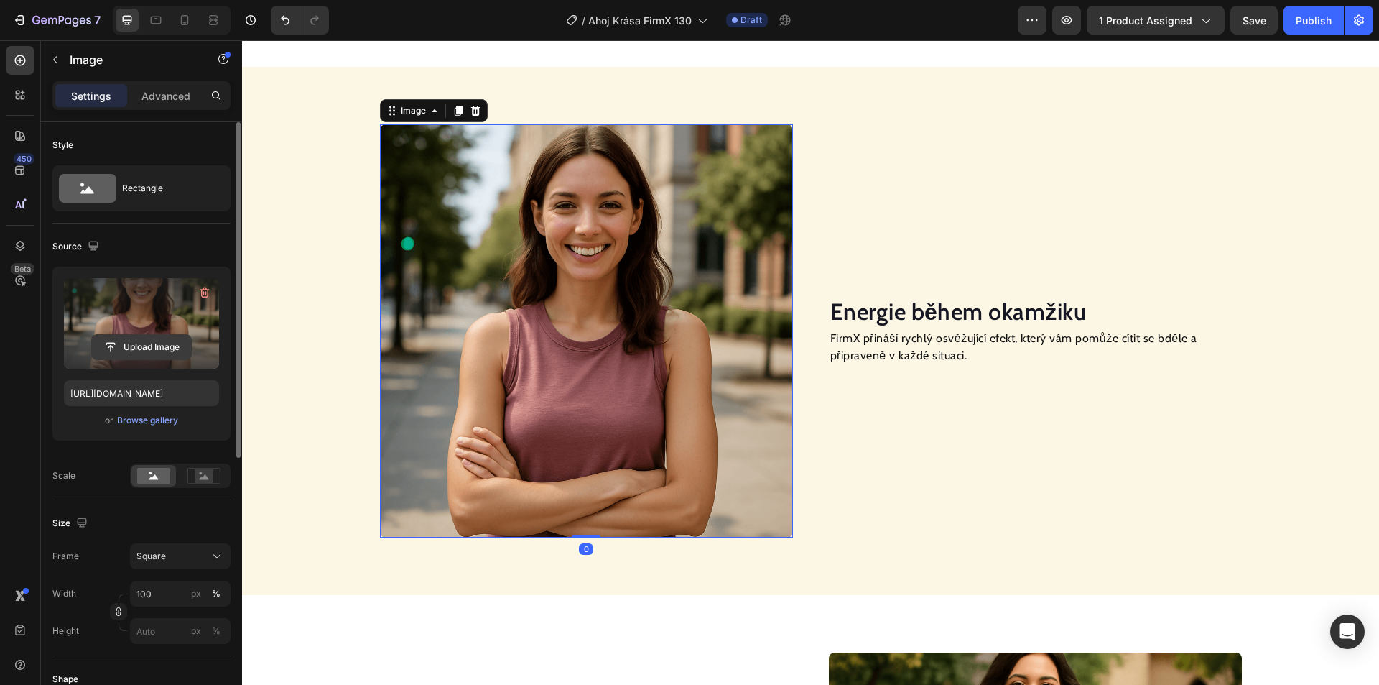
click at [147, 349] on input "file" at bounding box center [141, 347] width 99 height 24
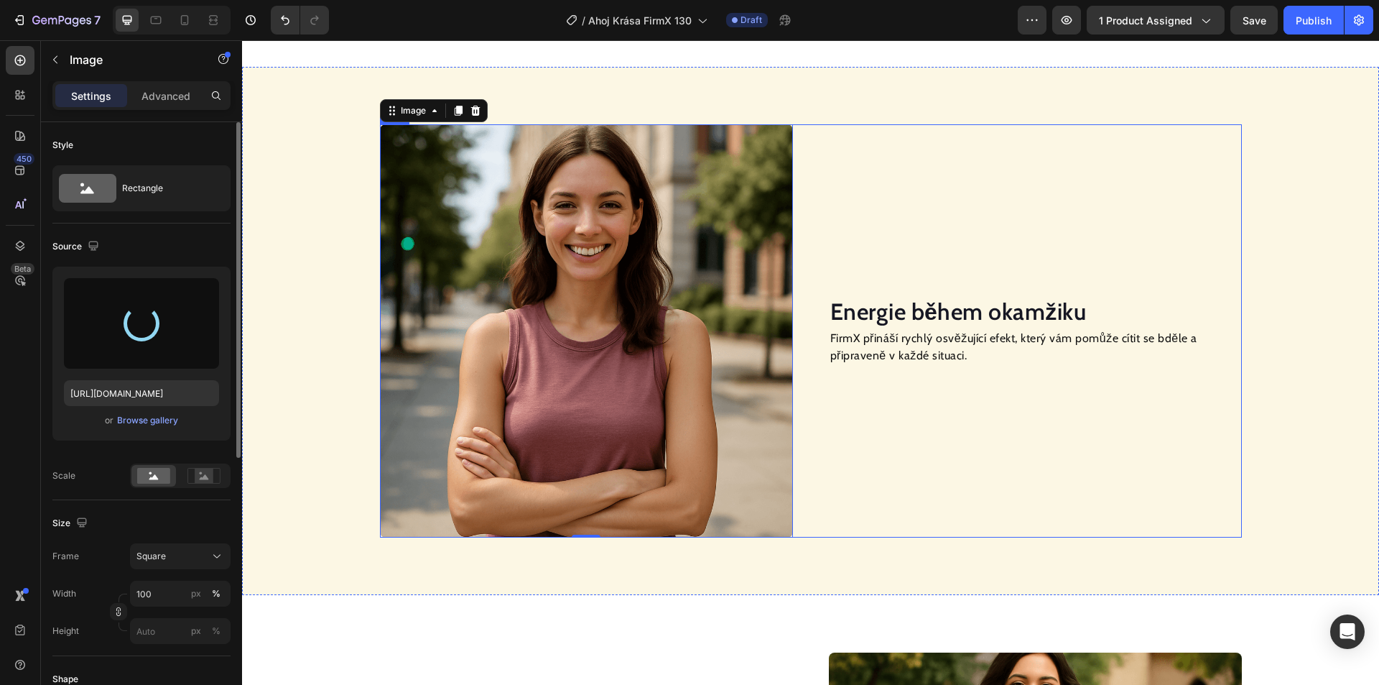
type input "[URL][DOMAIN_NAME]"
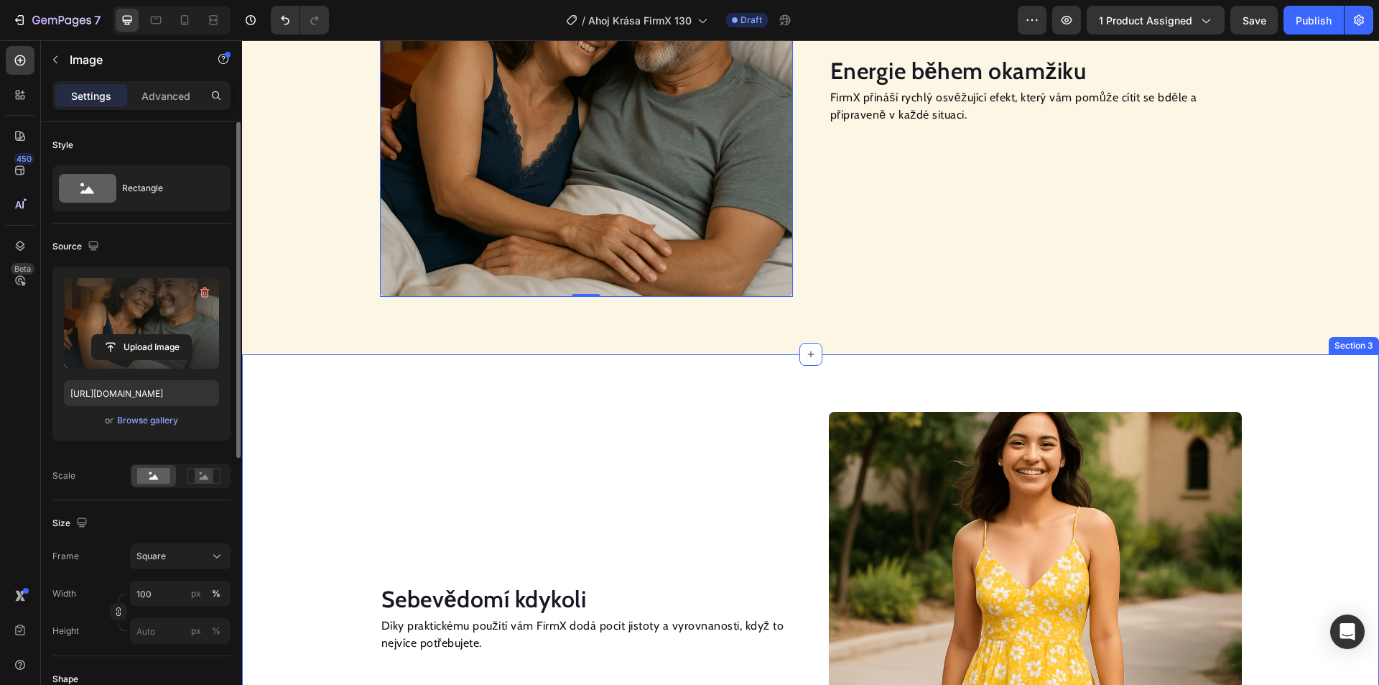
scroll to position [1343, 0]
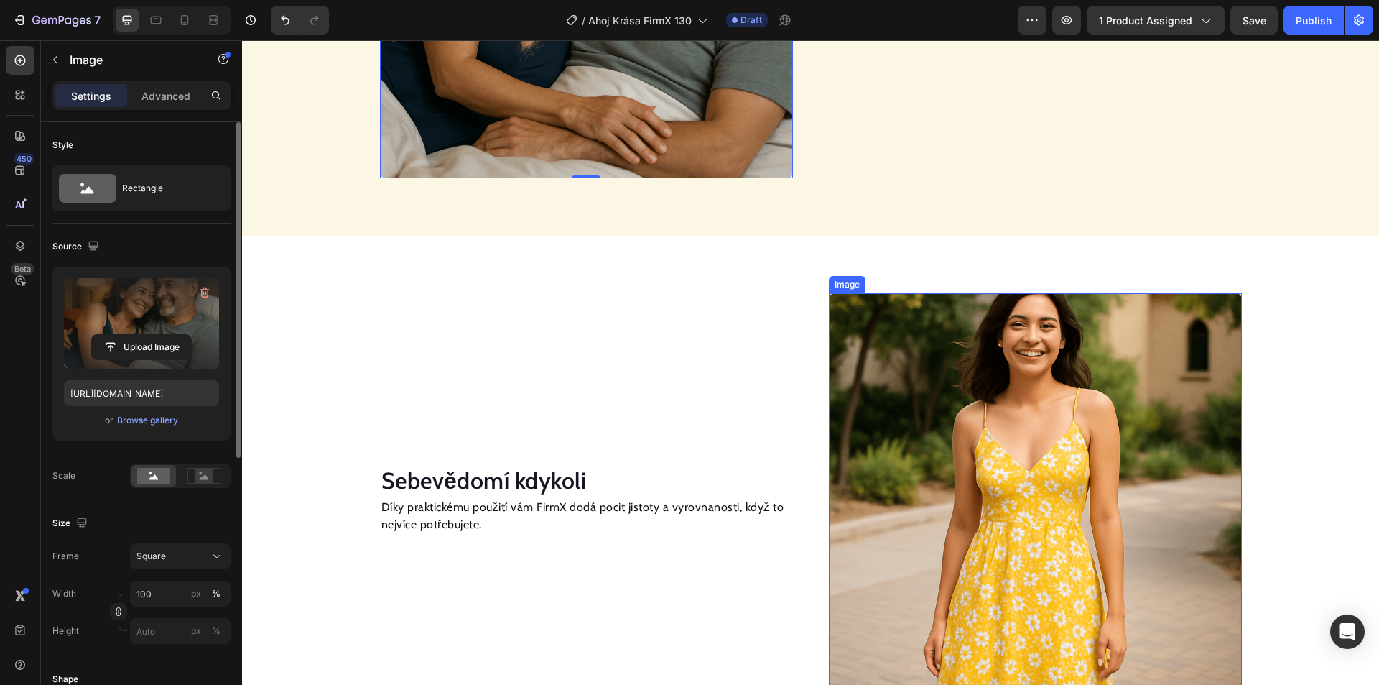
click at [991, 379] on img at bounding box center [1035, 499] width 413 height 413
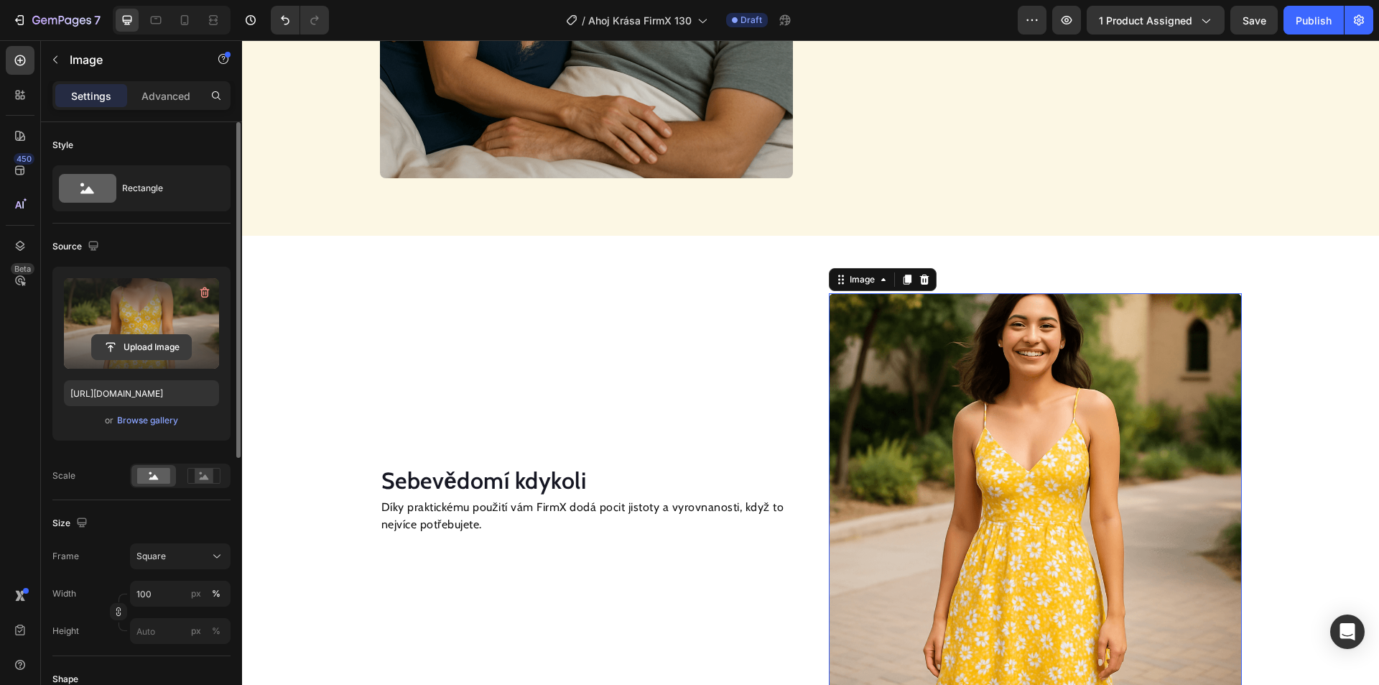
click at [134, 343] on input "file" at bounding box center [141, 347] width 99 height 24
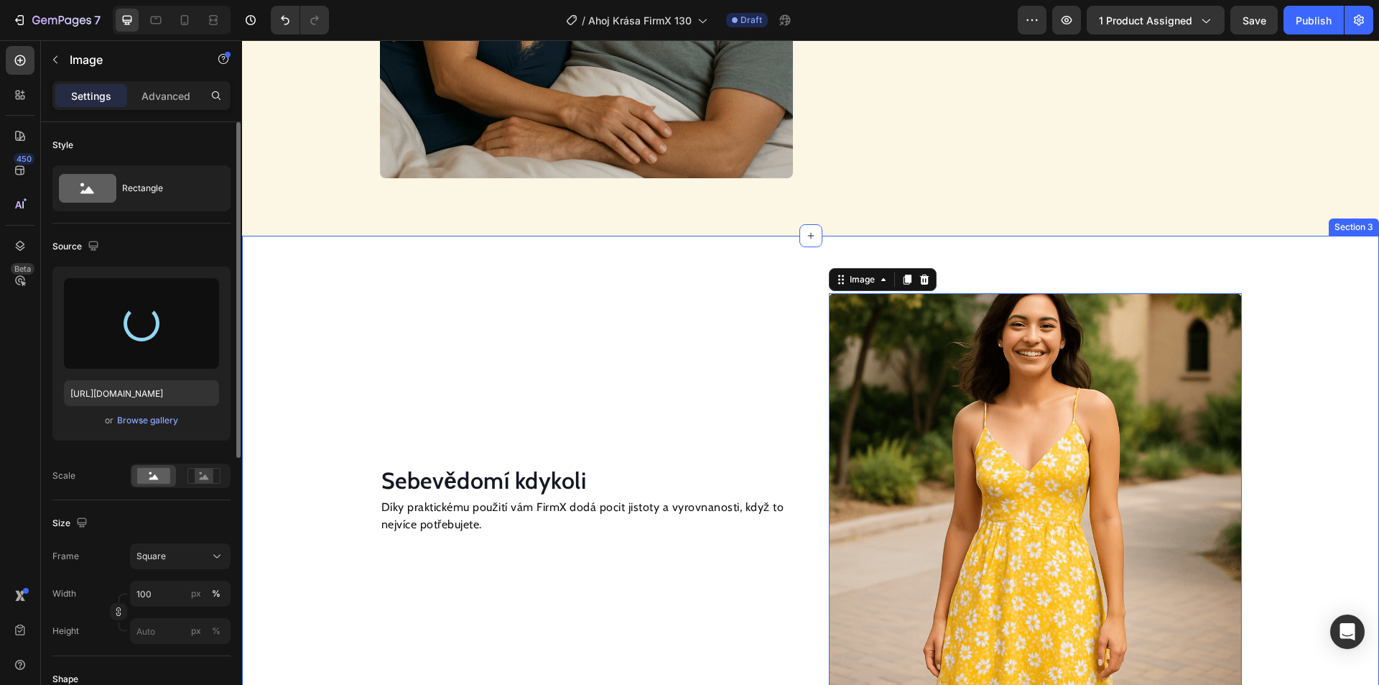
type input "[URL][DOMAIN_NAME]"
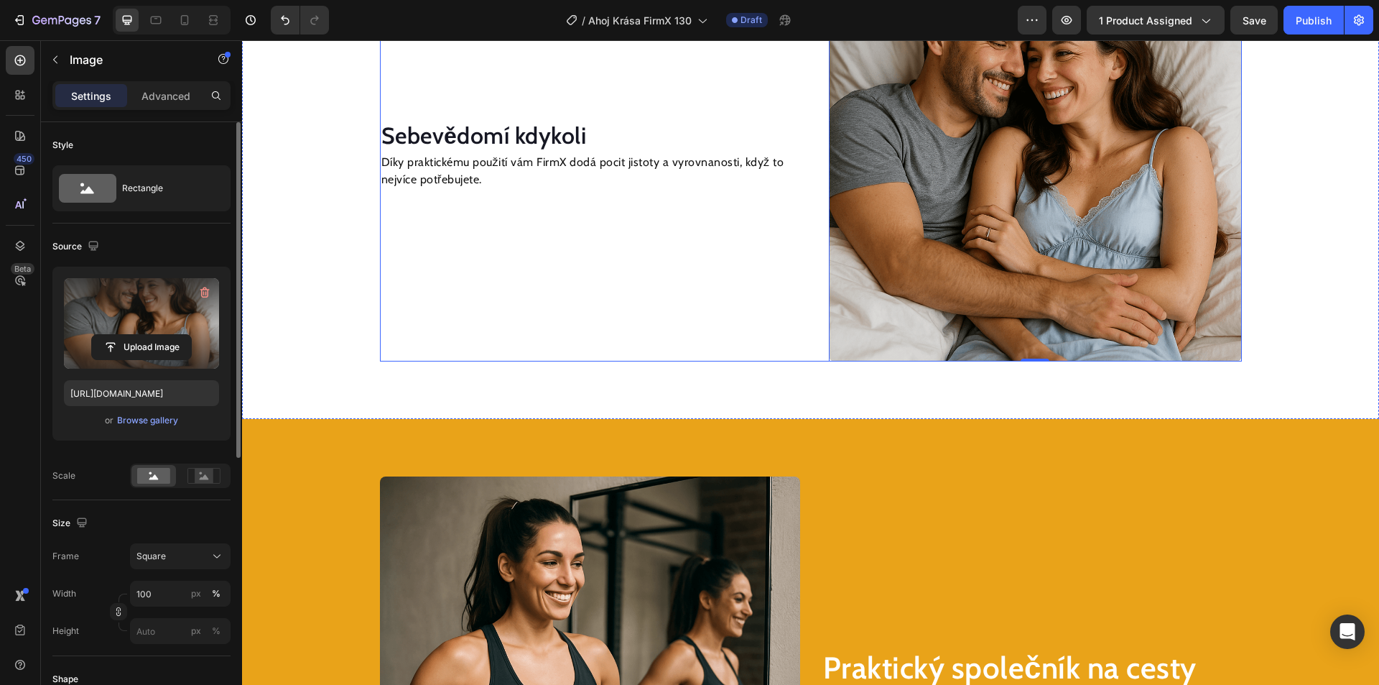
scroll to position [1702, 0]
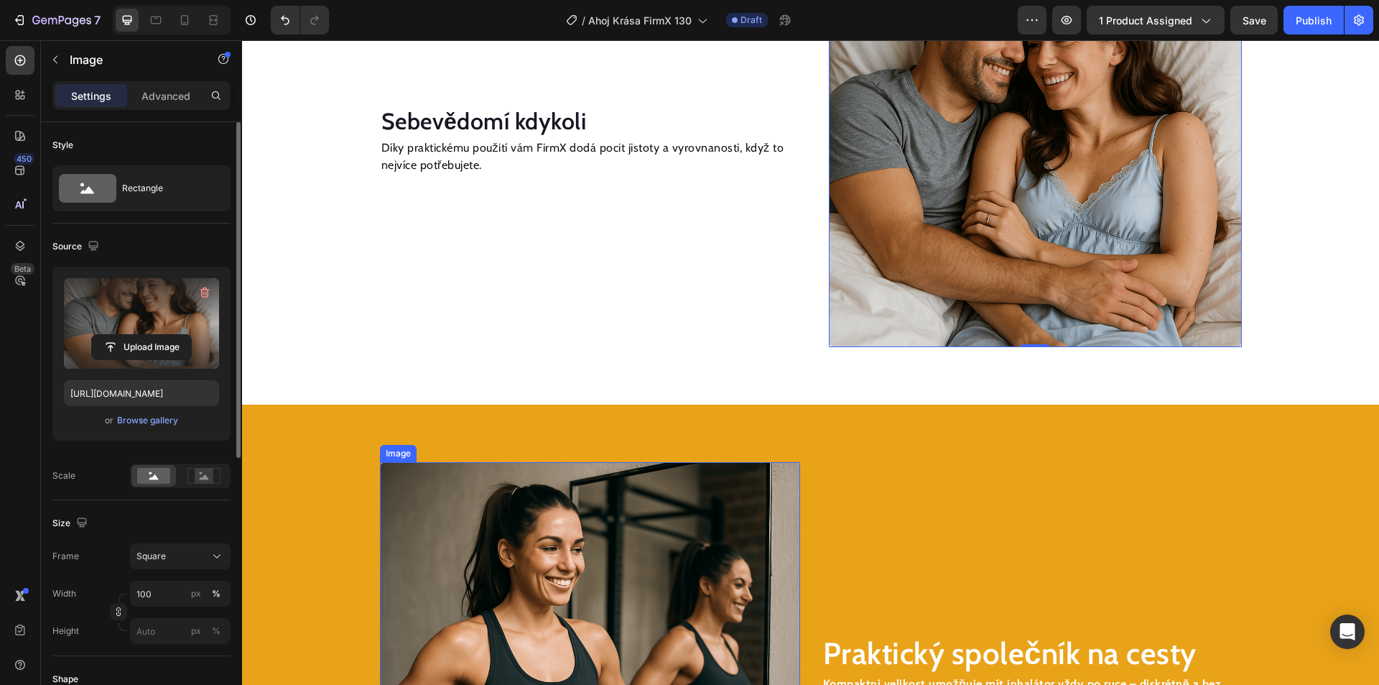
click at [555, 516] on img at bounding box center [590, 672] width 420 height 420
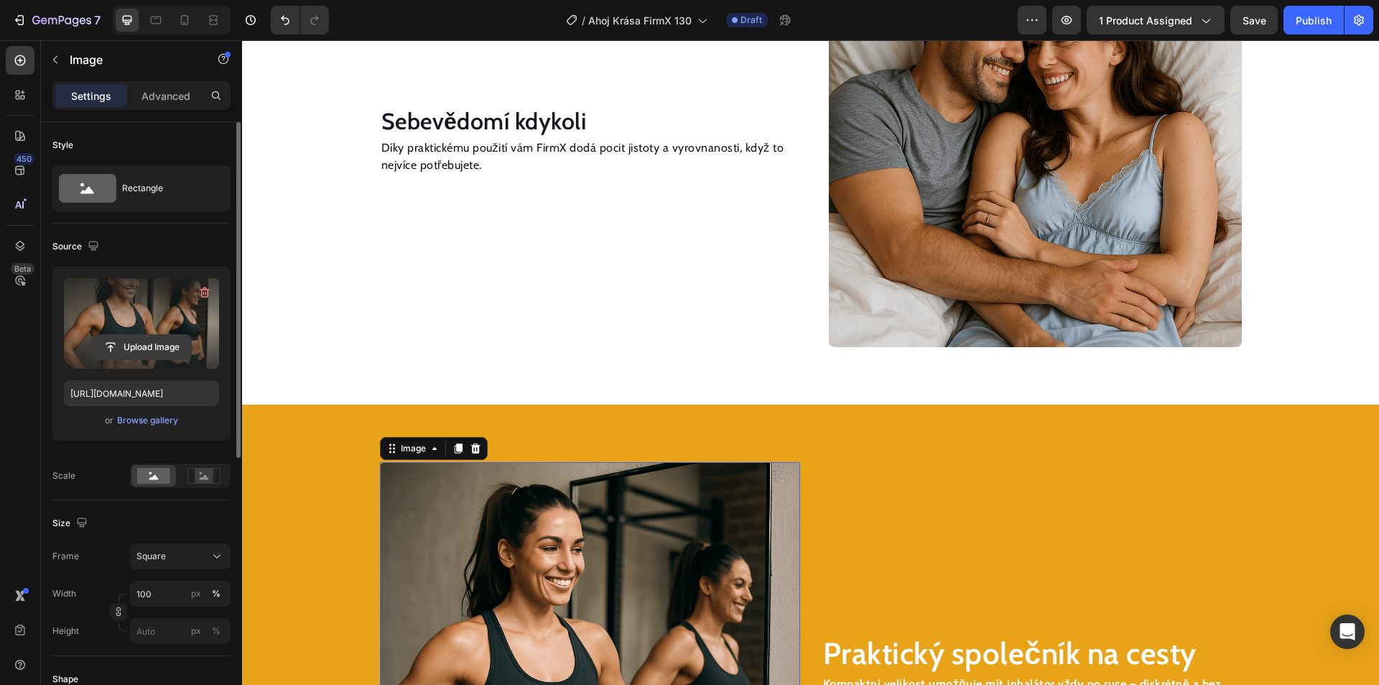
click at [164, 346] on input "file" at bounding box center [141, 347] width 99 height 24
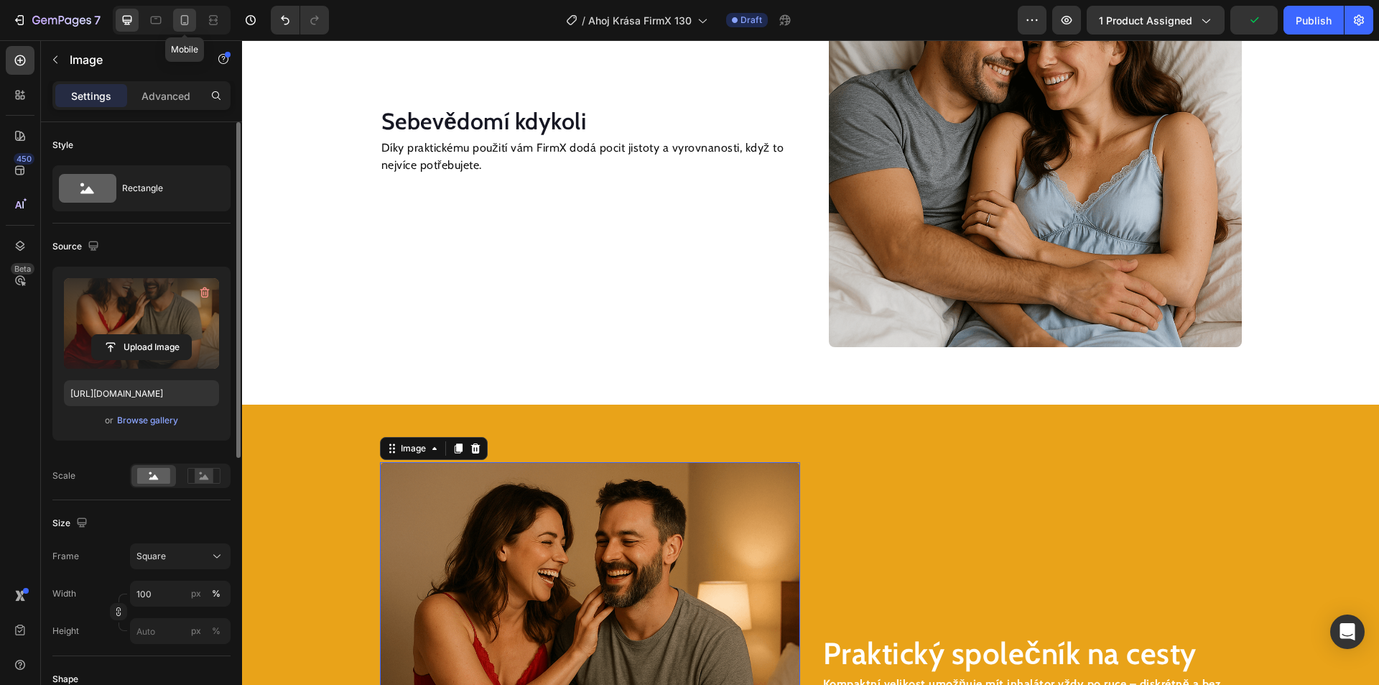
click at [180, 22] on icon at bounding box center [184, 20] width 14 height 14
type input "[URL][DOMAIN_NAME]"
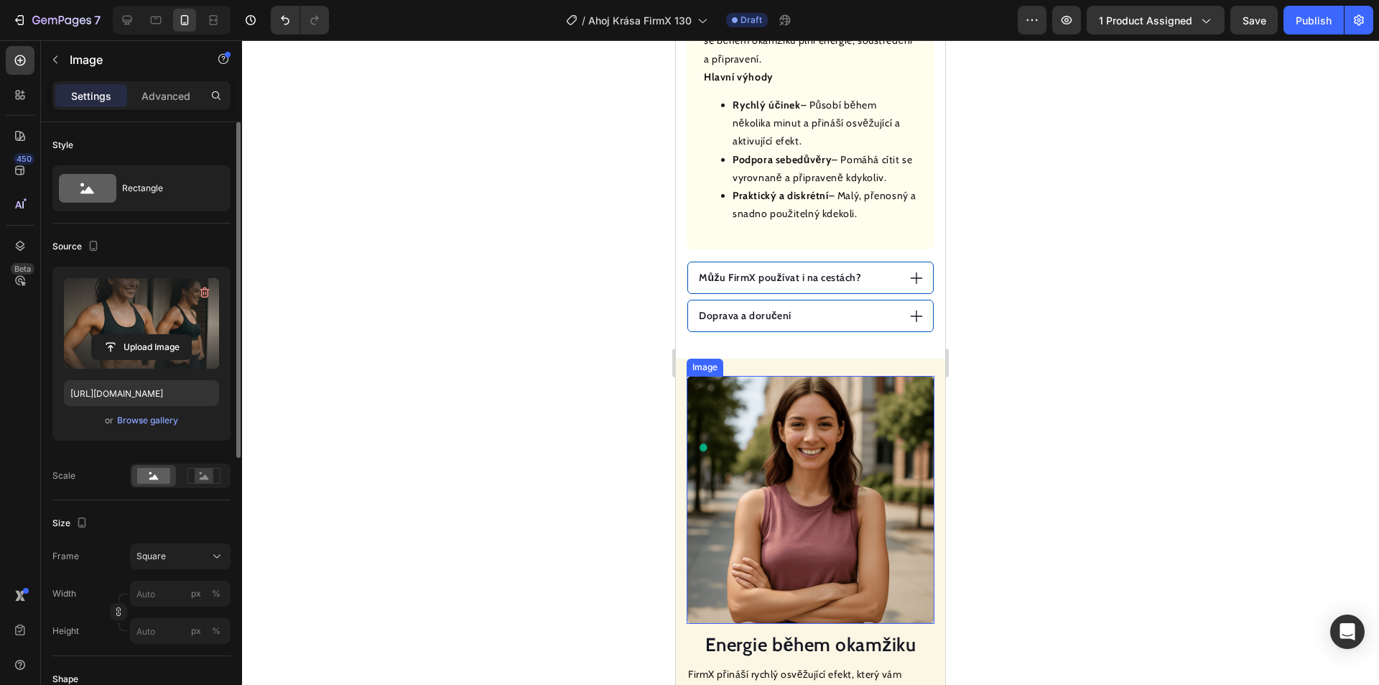
scroll to position [1163, 0]
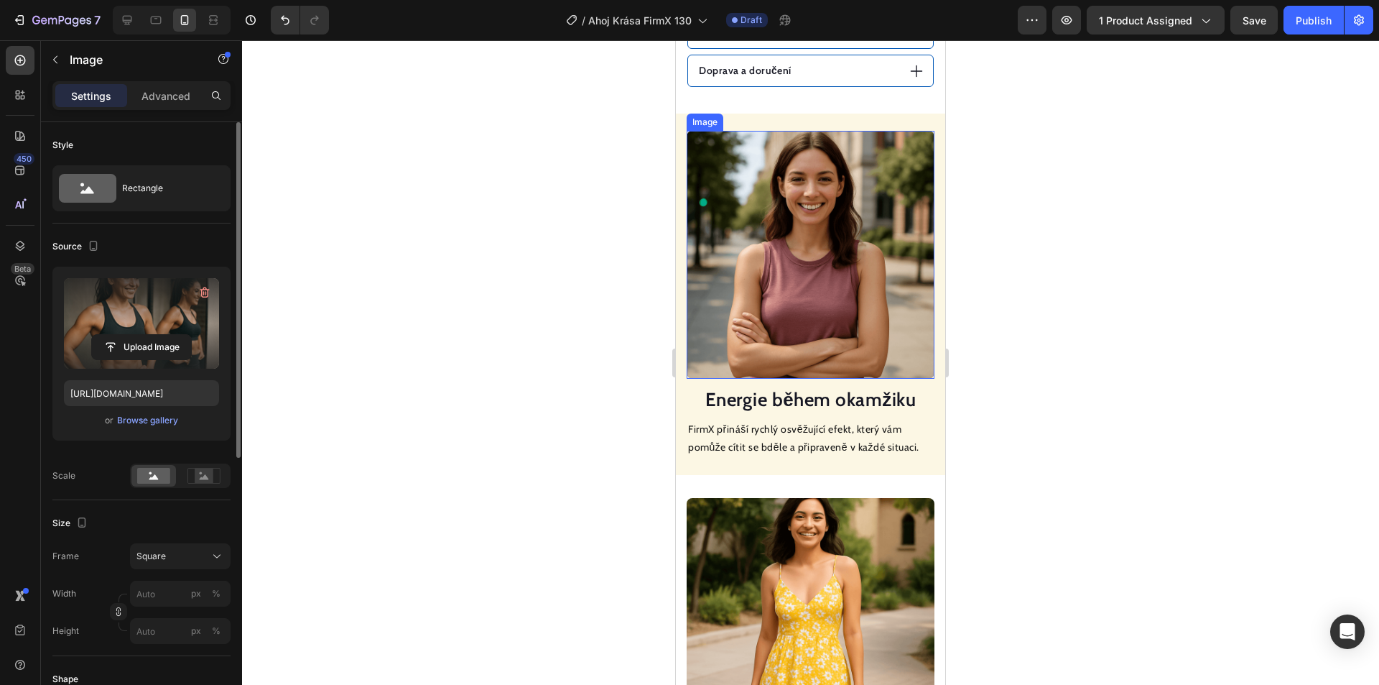
click at [808, 281] on img at bounding box center [811, 255] width 248 height 248
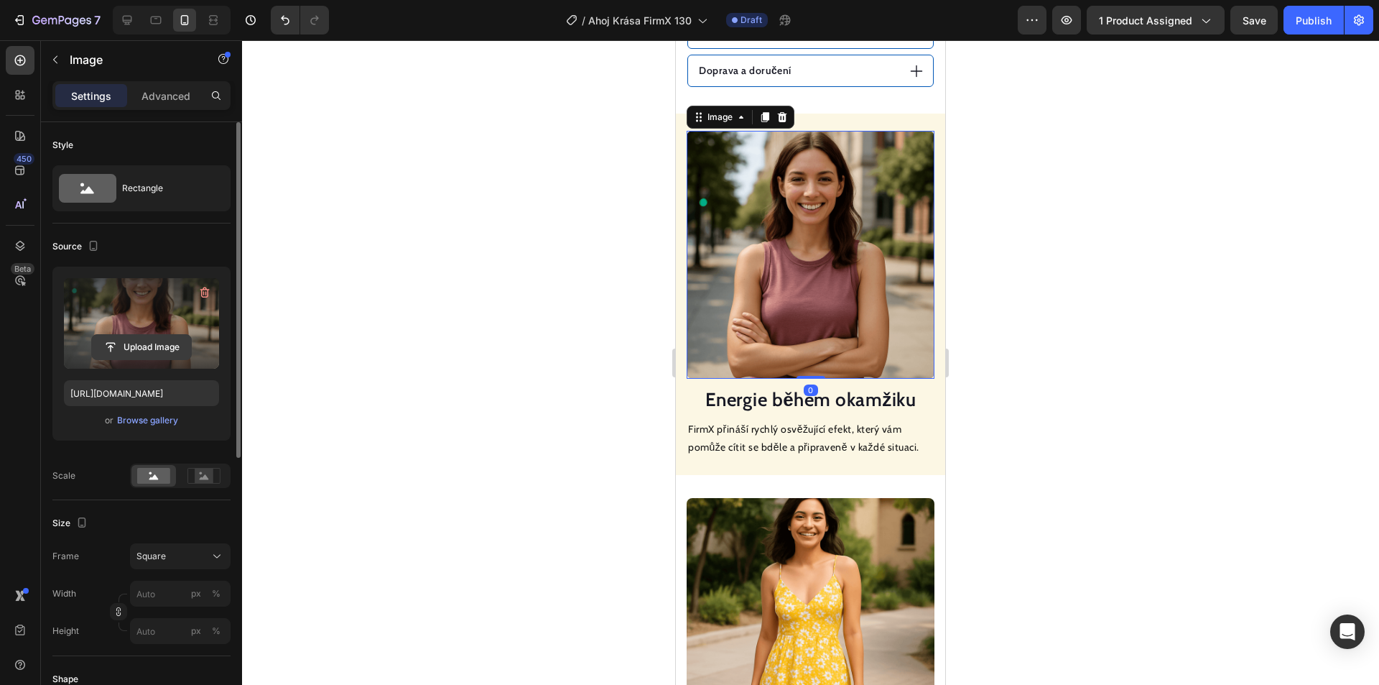
click at [155, 351] on input "file" at bounding box center [141, 347] width 99 height 24
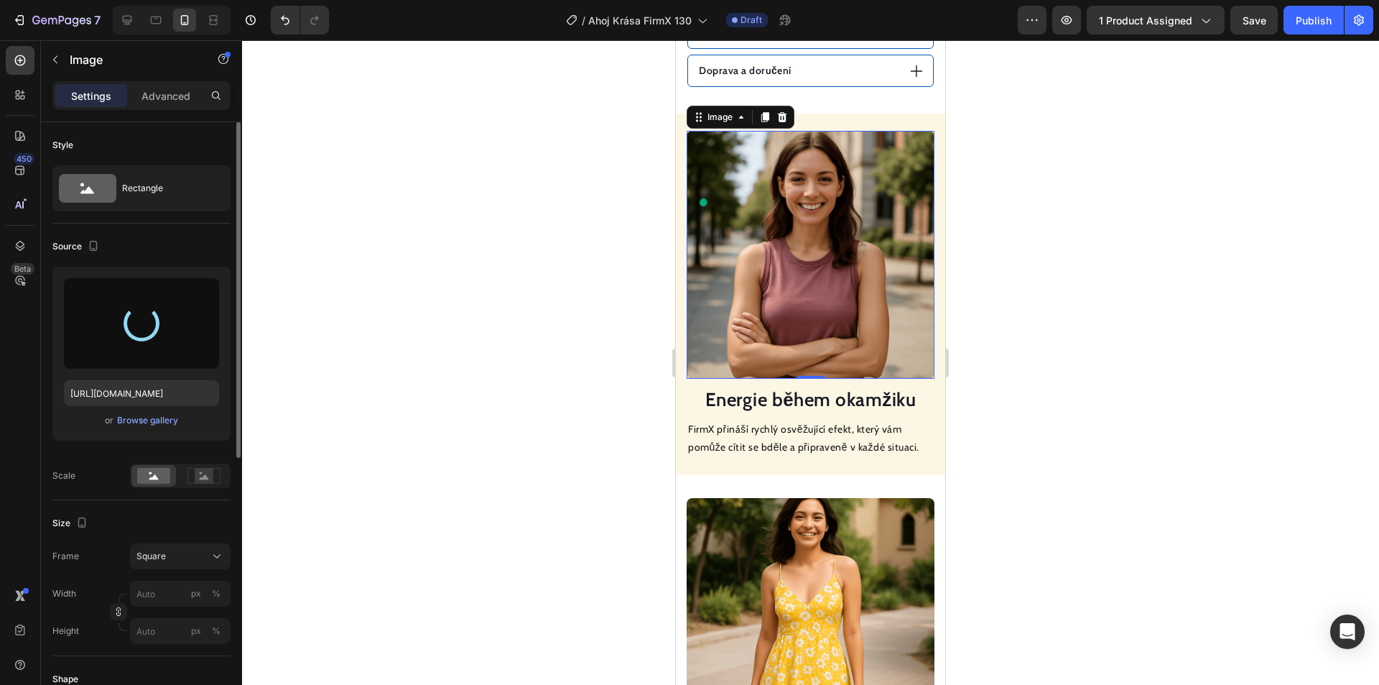
type input "[URL][DOMAIN_NAME]"
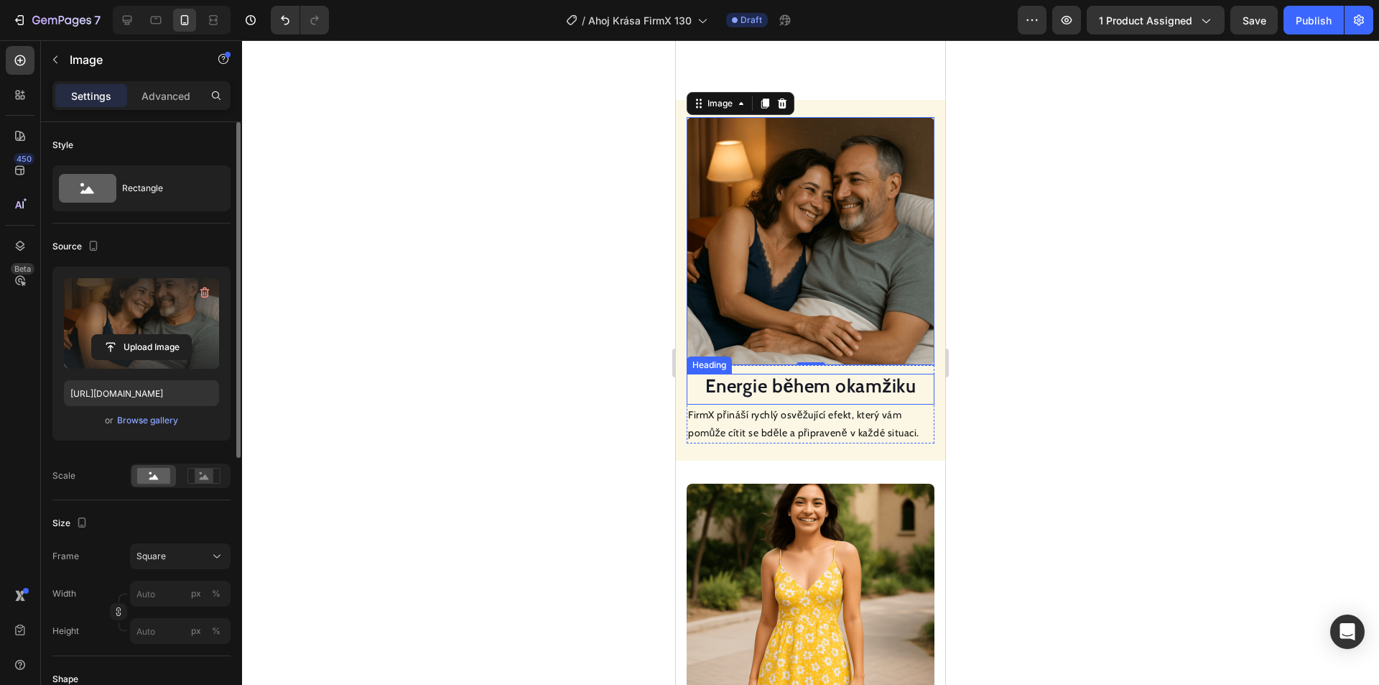
scroll to position [1522, 0]
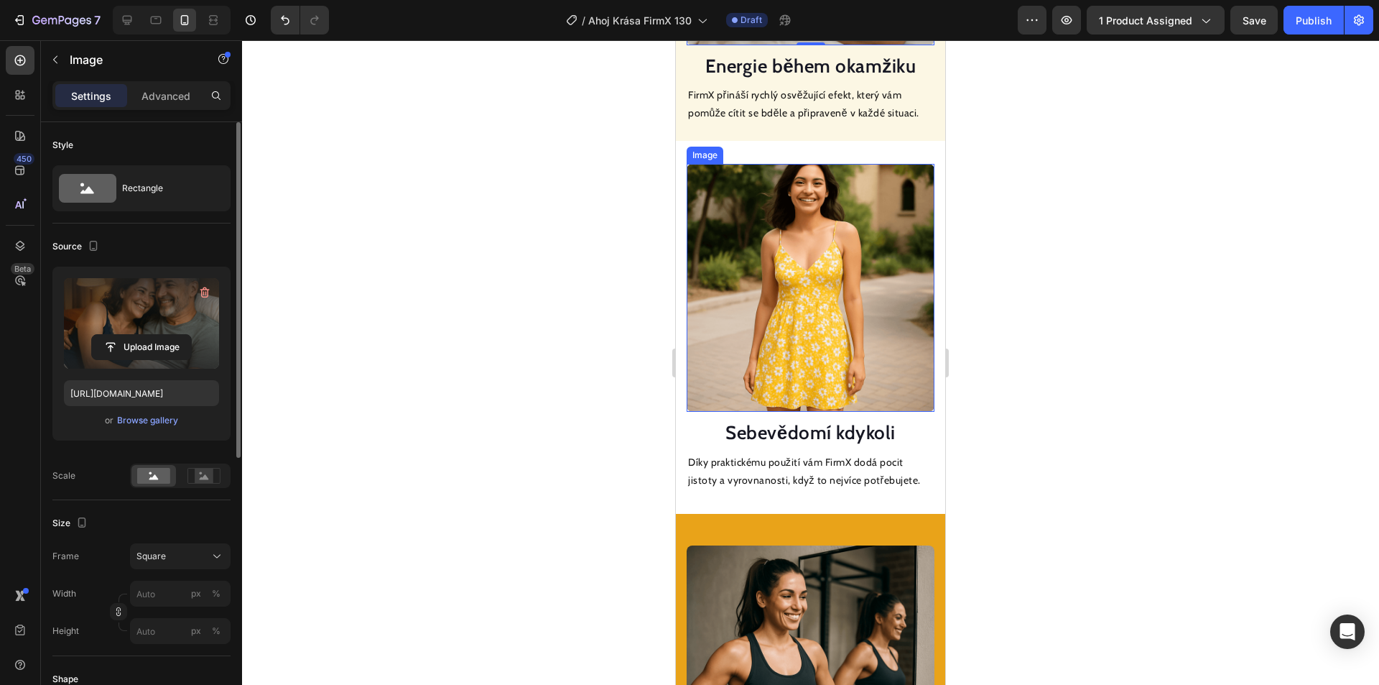
click at [774, 374] on img at bounding box center [811, 288] width 248 height 248
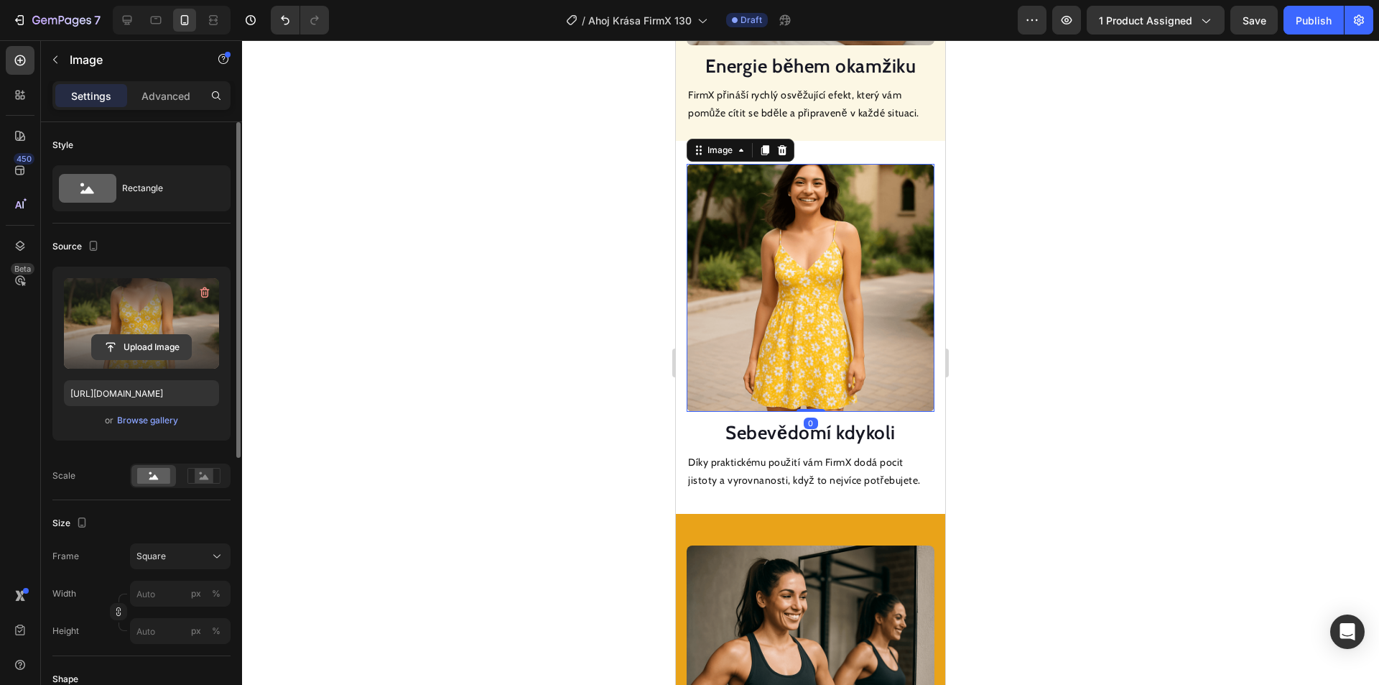
click at [144, 336] on input "file" at bounding box center [141, 347] width 99 height 24
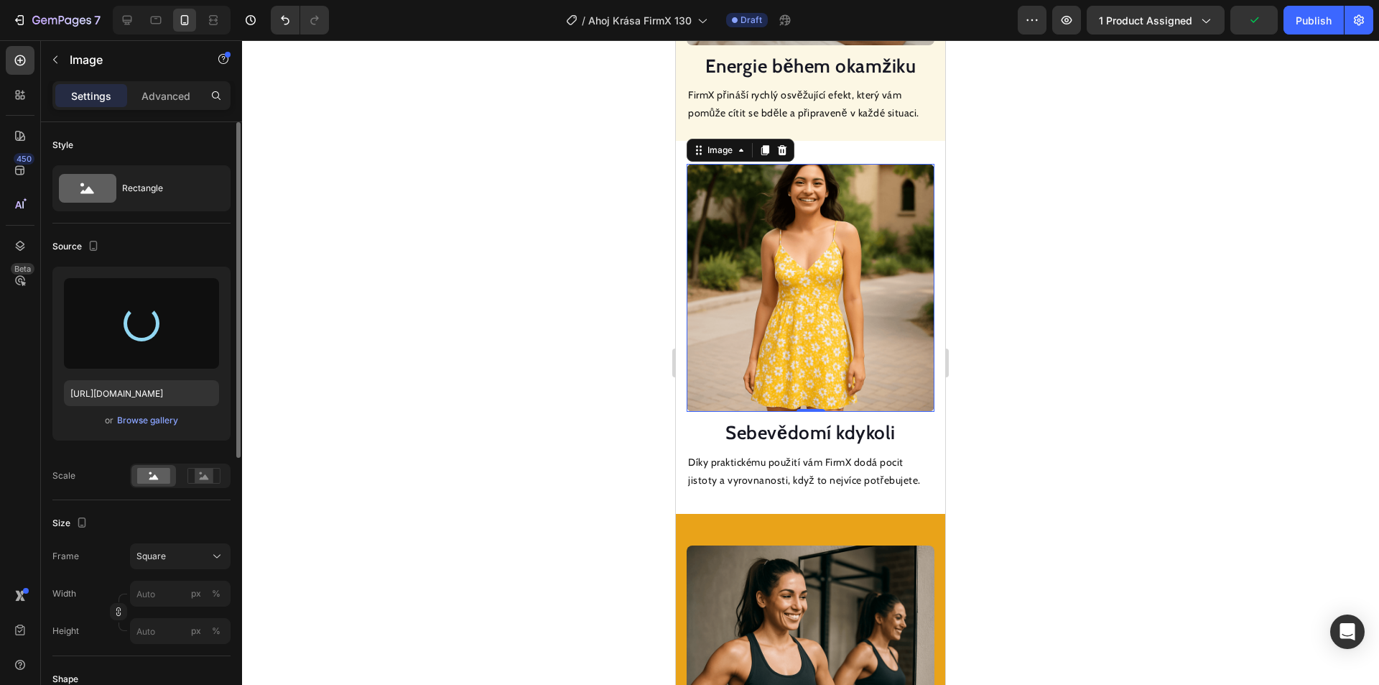
type input "[URL][DOMAIN_NAME]"
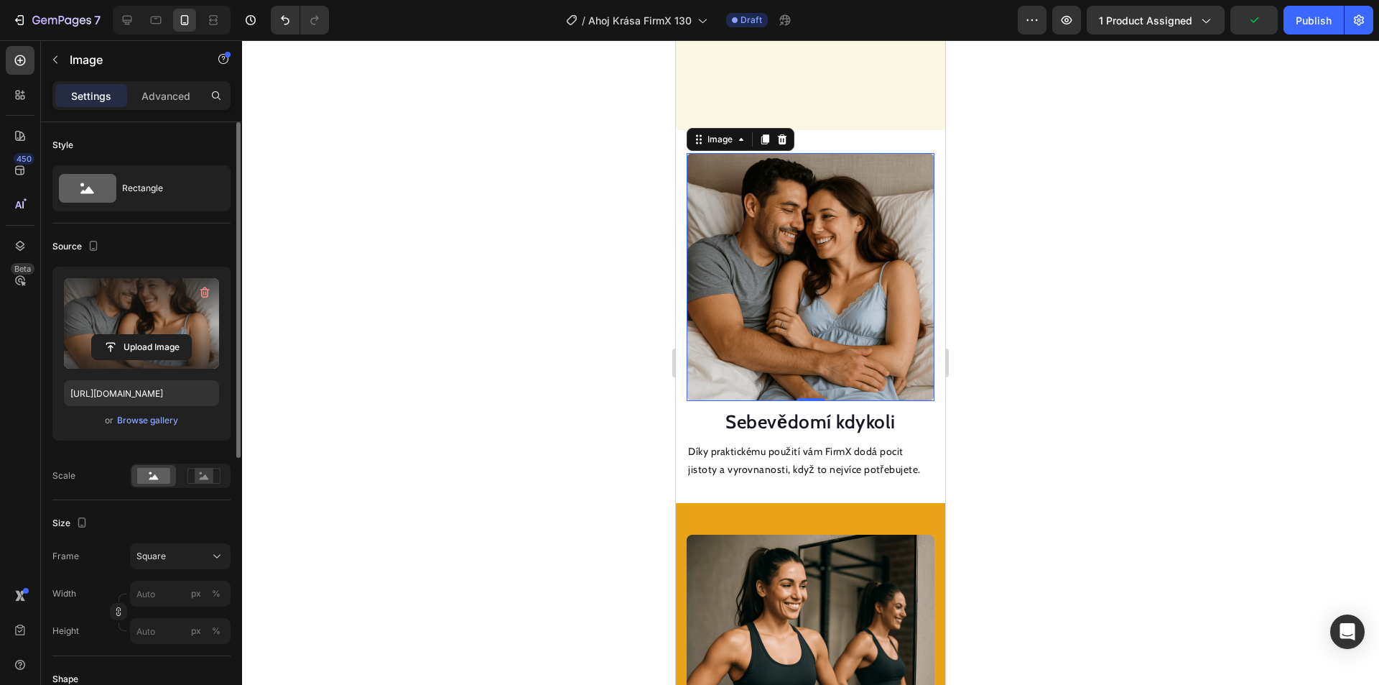
scroll to position [1738, 0]
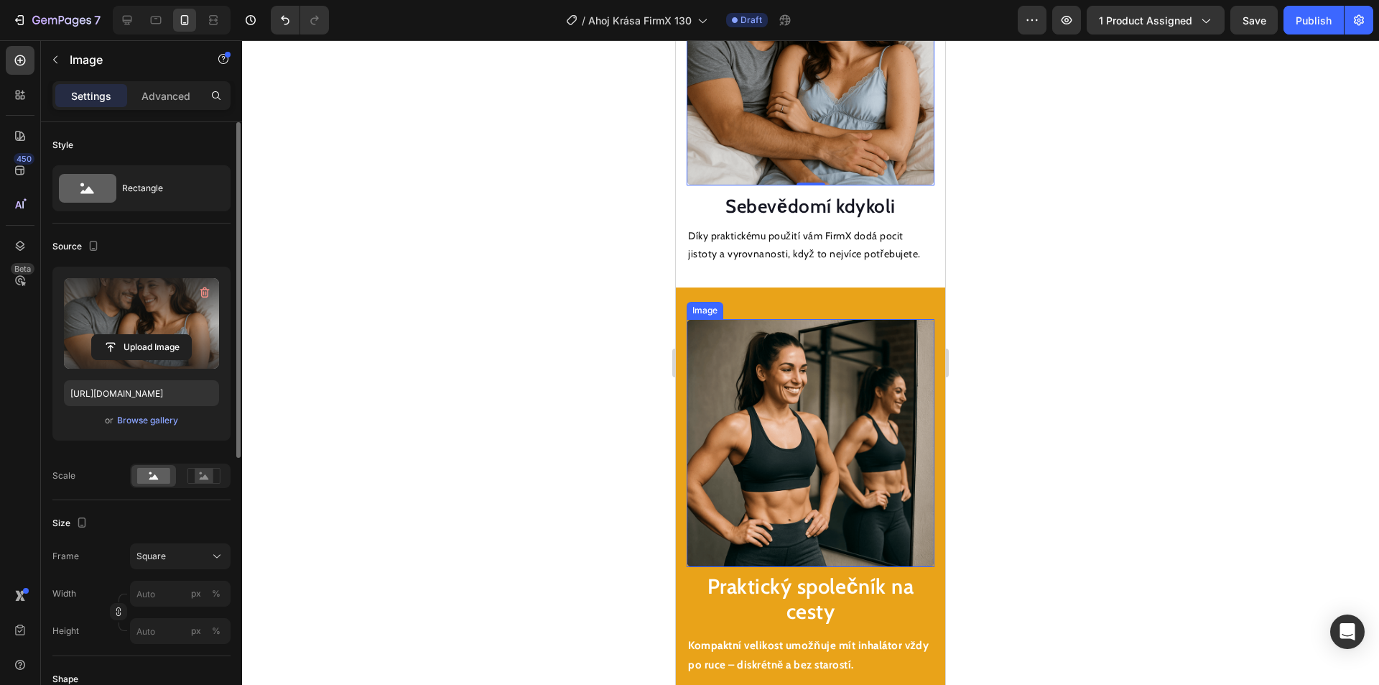
click at [790, 338] on img at bounding box center [811, 443] width 248 height 248
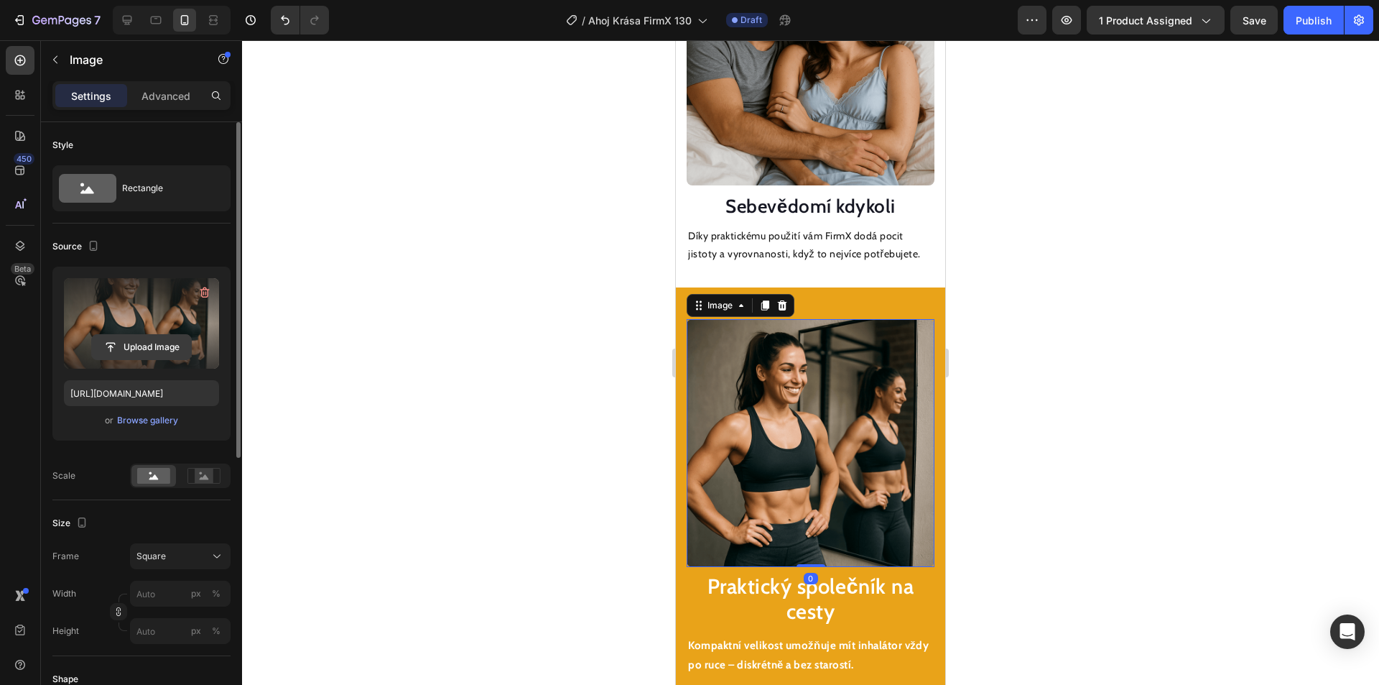
click at [144, 344] on input "file" at bounding box center [141, 347] width 99 height 24
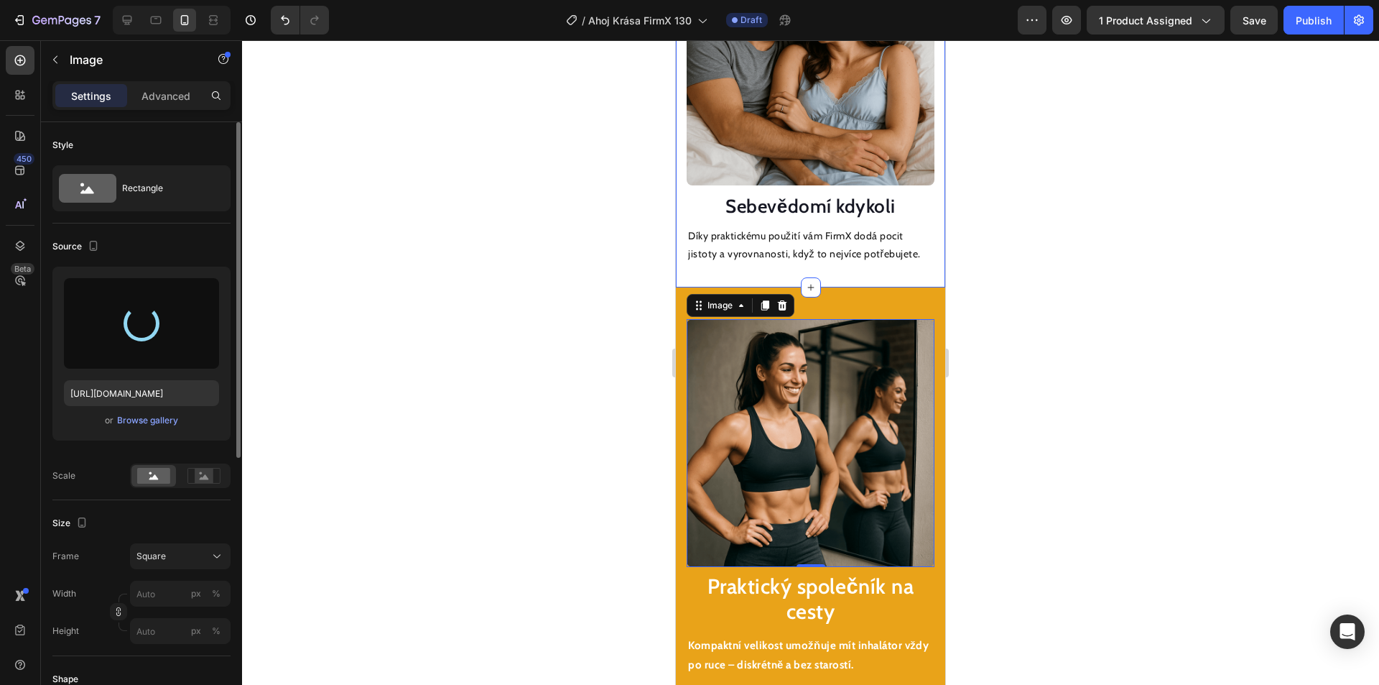
type input "[URL][DOMAIN_NAME]"
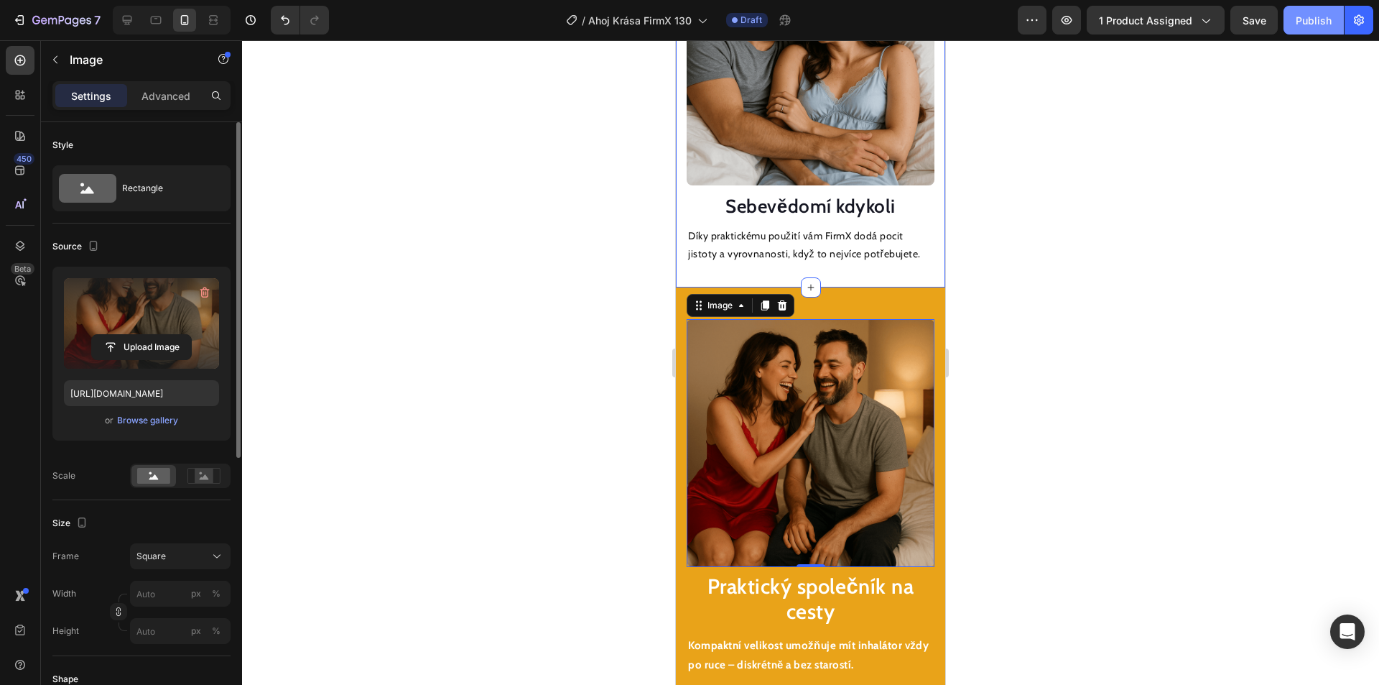
click at [1330, 15] on div "Publish" at bounding box center [1314, 20] width 36 height 15
